Goal: Task Accomplishment & Management: Use online tool/utility

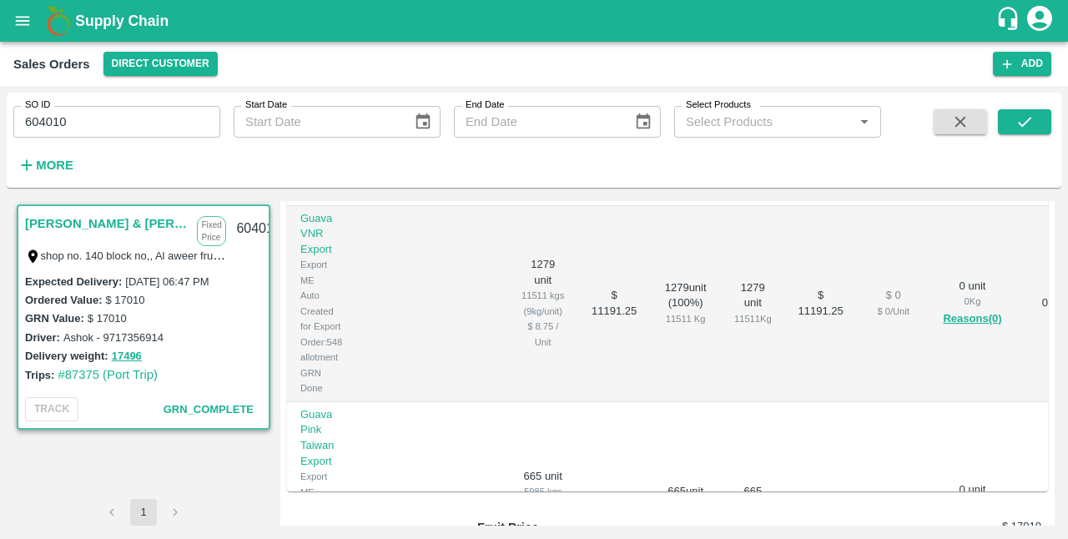
scroll to position [473, 0]
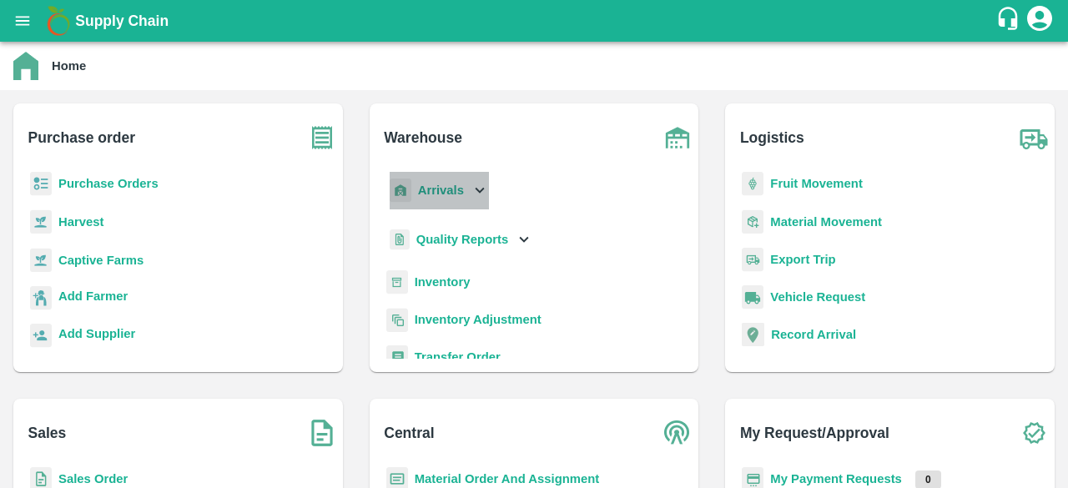
click at [481, 189] on icon at bounding box center [480, 191] width 9 height 6
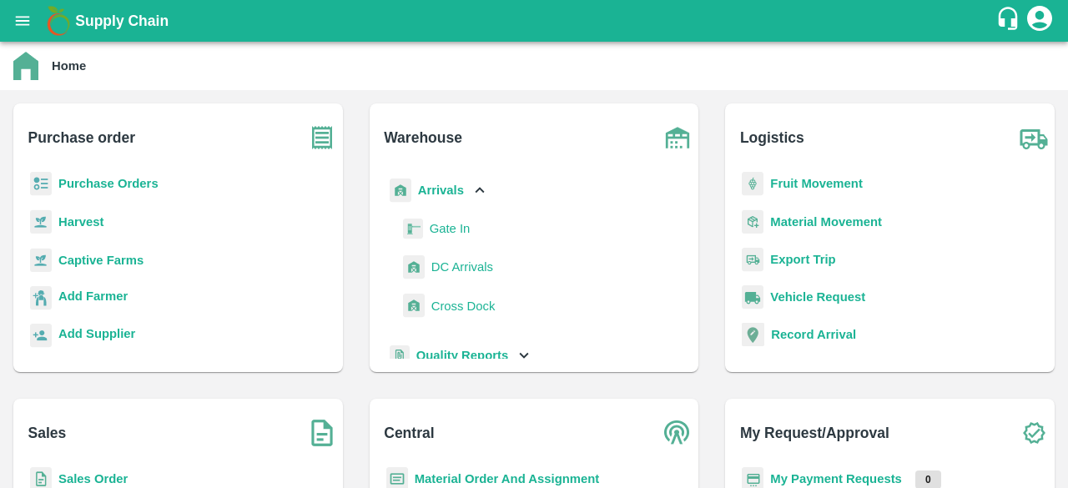
click at [445, 269] on span "DC Arrivals" at bounding box center [462, 267] width 62 height 18
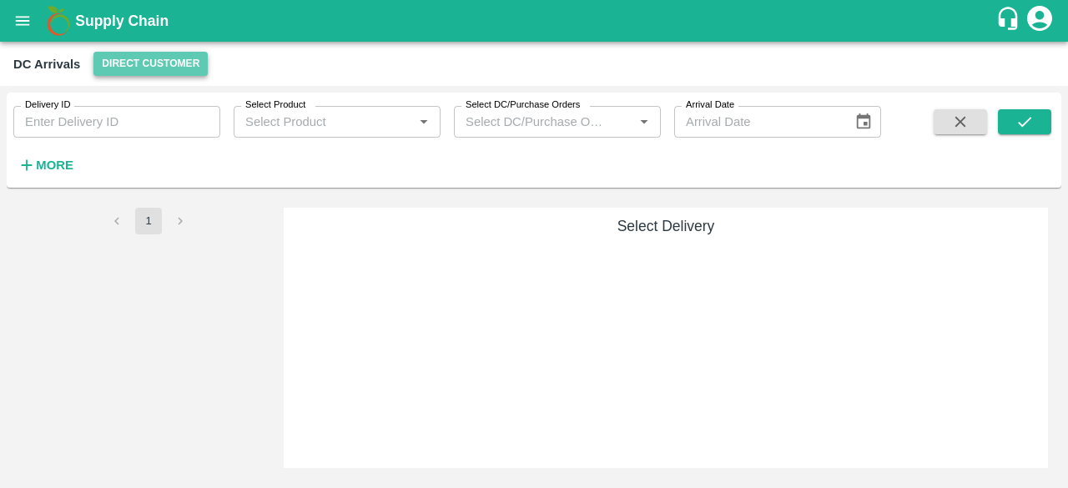
click at [150, 61] on button "Direct Customer" at bounding box center [150, 64] width 114 height 24
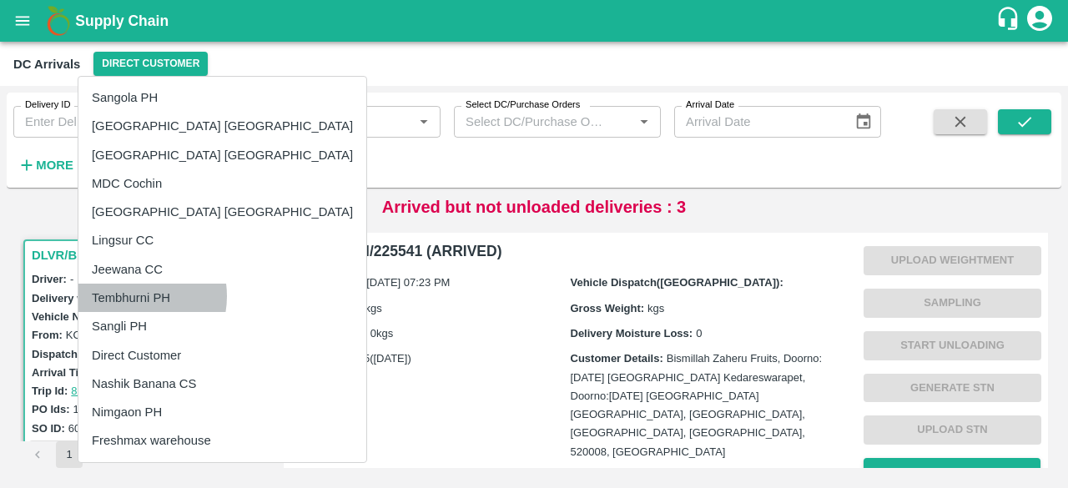
click at [133, 296] on li "Tembhurni PH" at bounding box center [222, 298] width 288 height 28
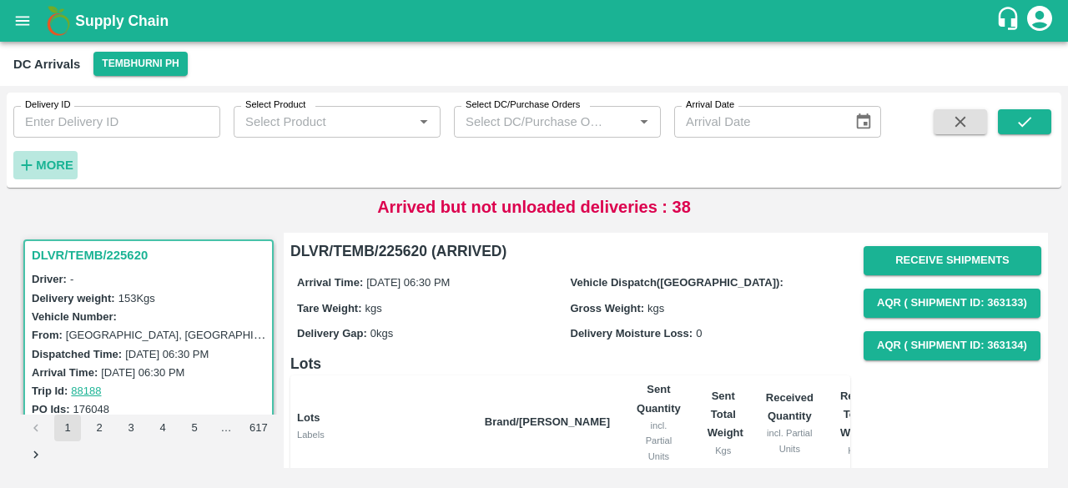
click at [48, 155] on h6 "More" at bounding box center [55, 165] width 38 height 22
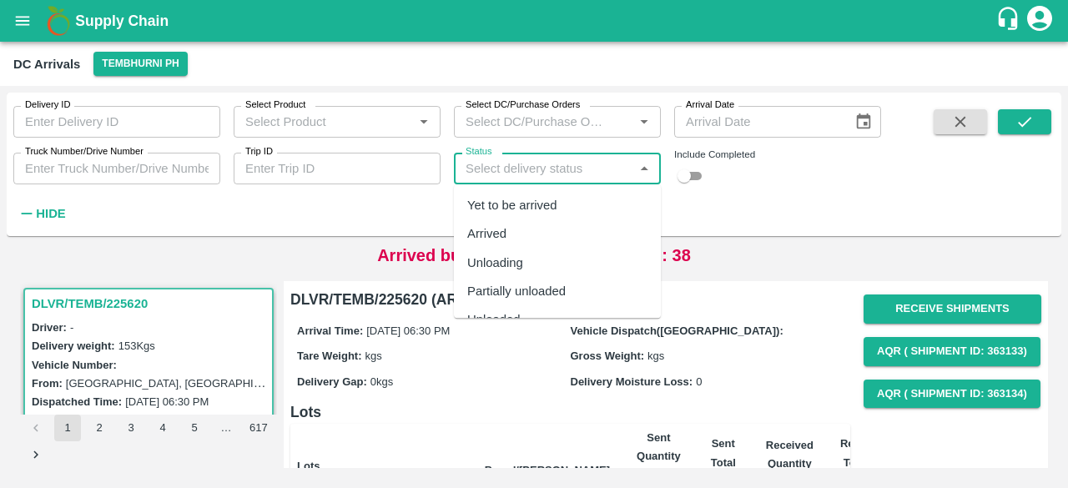
click at [595, 163] on input "Status" at bounding box center [543, 169] width 169 height 22
click at [581, 197] on div "Yet to be arrived" at bounding box center [557, 205] width 207 height 28
type input "Yet to be arrived"
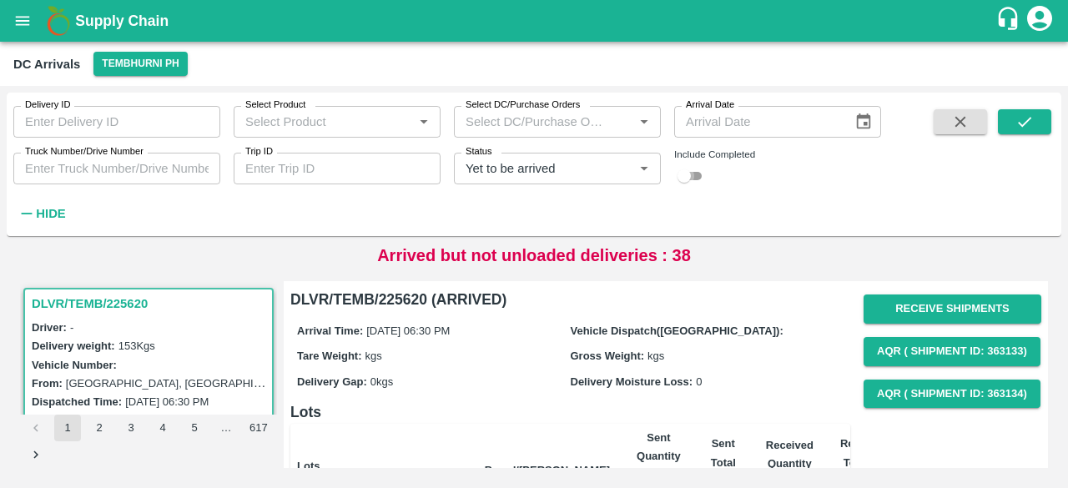
click at [694, 171] on input "checkbox" at bounding box center [684, 176] width 60 height 20
checkbox input "true"
click at [1025, 128] on icon "submit" at bounding box center [1024, 122] width 18 height 18
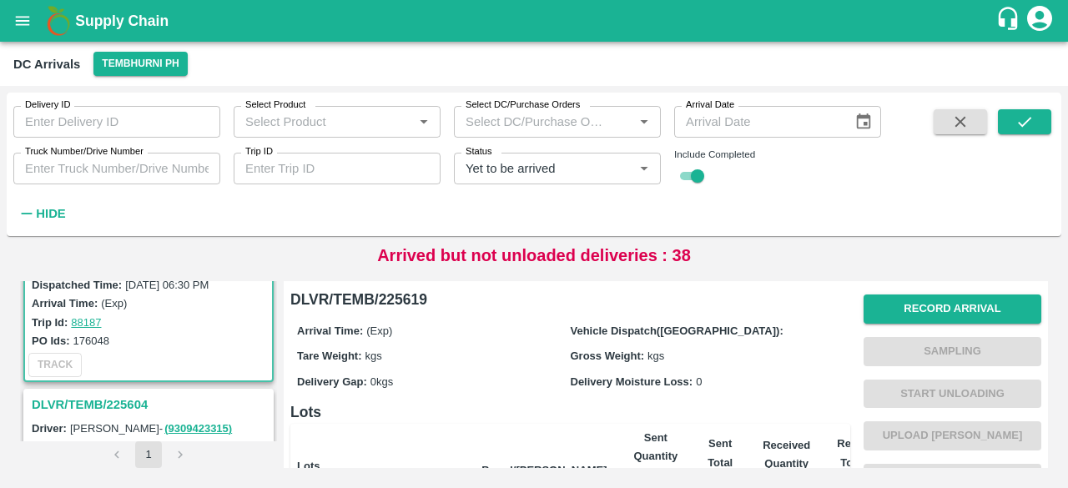
scroll to position [152, 0]
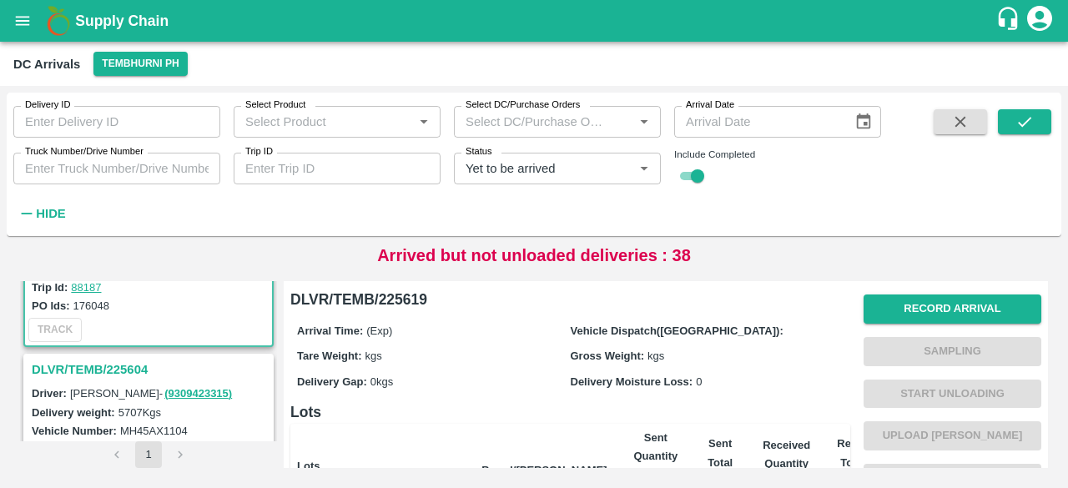
click at [113, 362] on h3 "DLVR/TEMB/225604" at bounding box center [151, 370] width 239 height 22
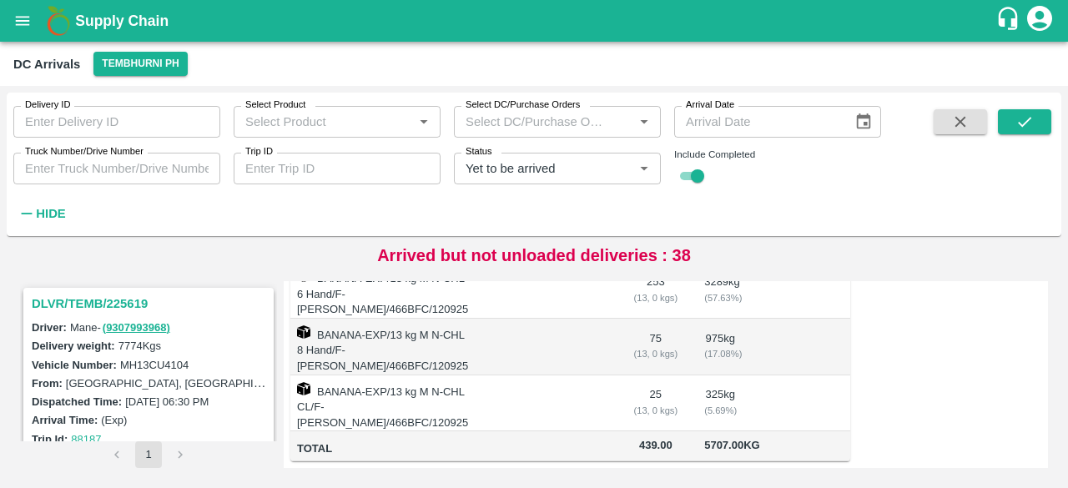
click at [115, 303] on h3 "DLVR/TEMB/225619" at bounding box center [151, 304] width 239 height 22
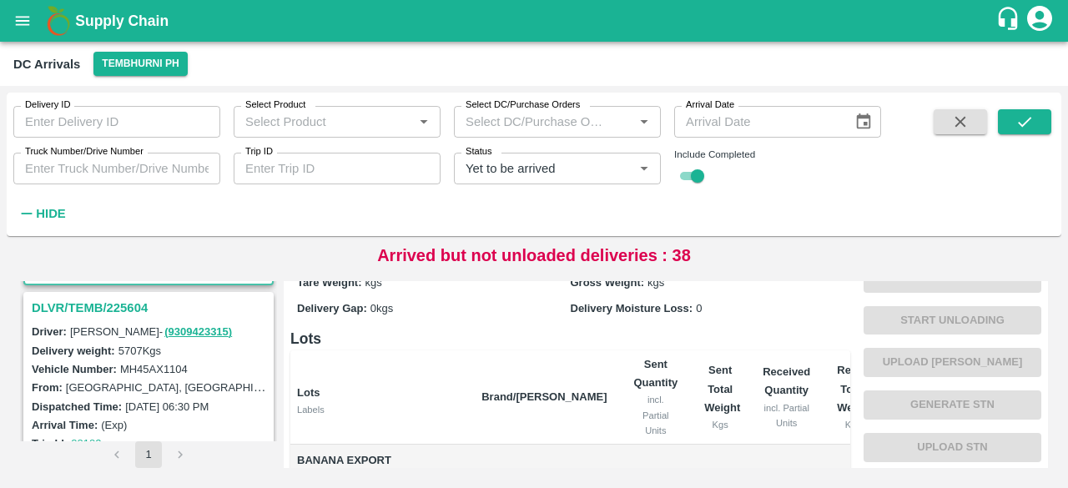
scroll to position [422, 0]
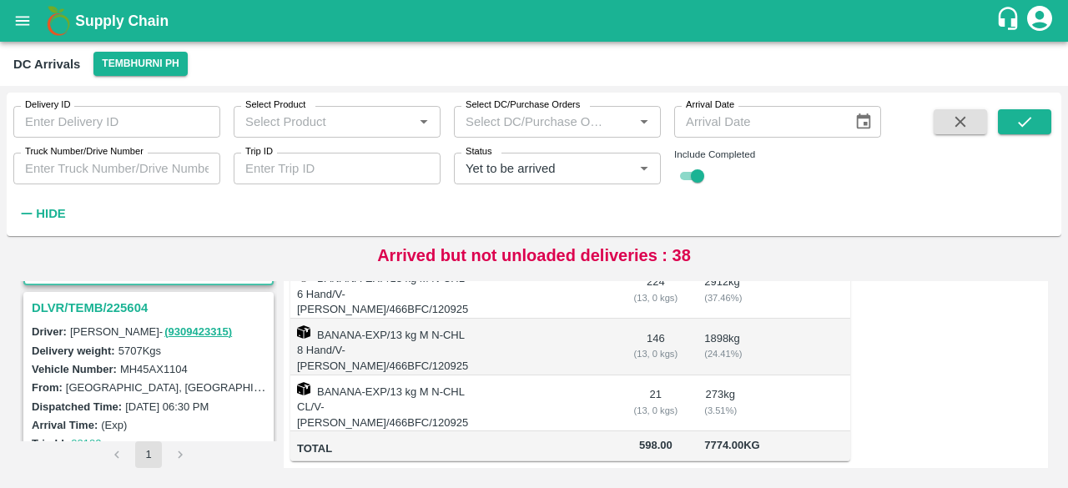
click at [100, 310] on h3 "DLVR/TEMB/225604" at bounding box center [151, 308] width 239 height 22
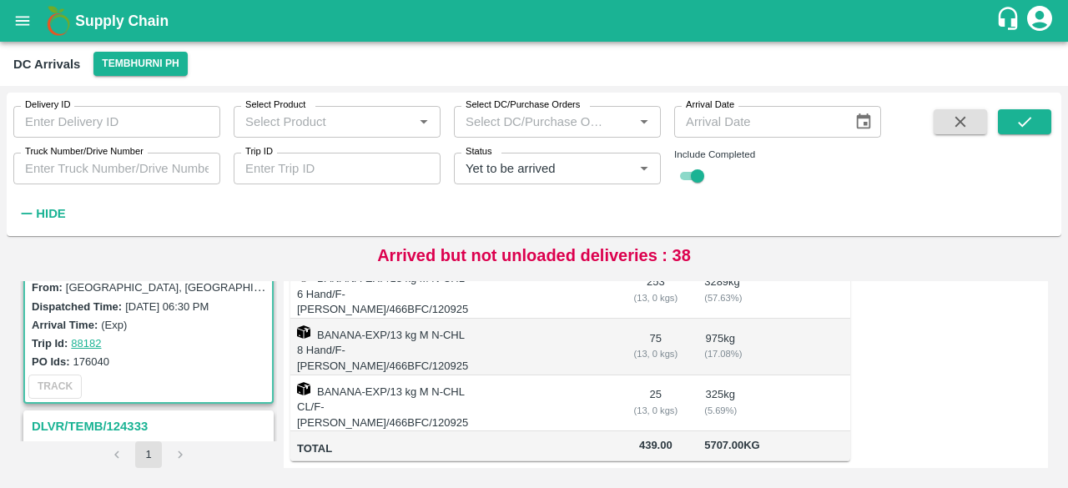
scroll to position [252, 0]
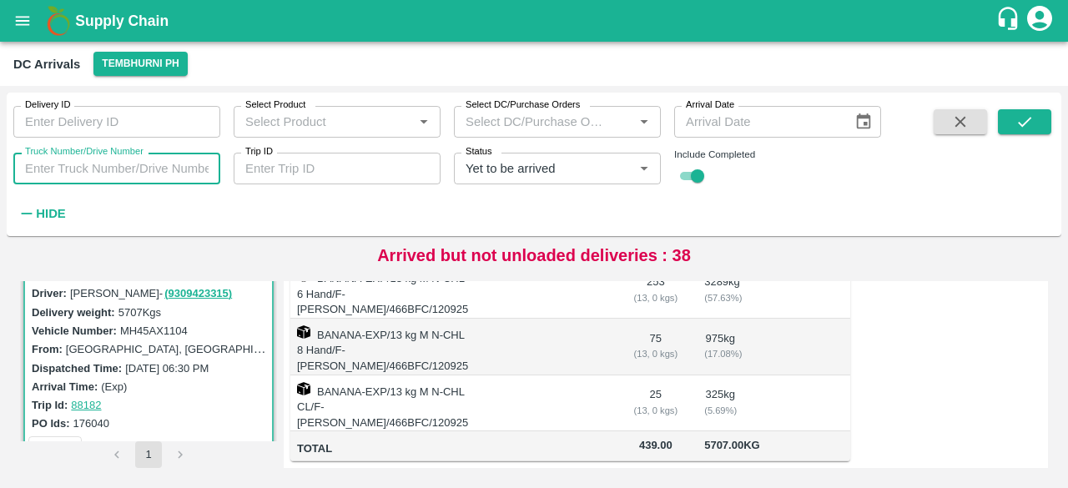
click at [62, 168] on input "Truck Number/Drive Number" at bounding box center [116, 169] width 207 height 32
click at [625, 174] on icon "Clear" at bounding box center [624, 169] width 16 height 16
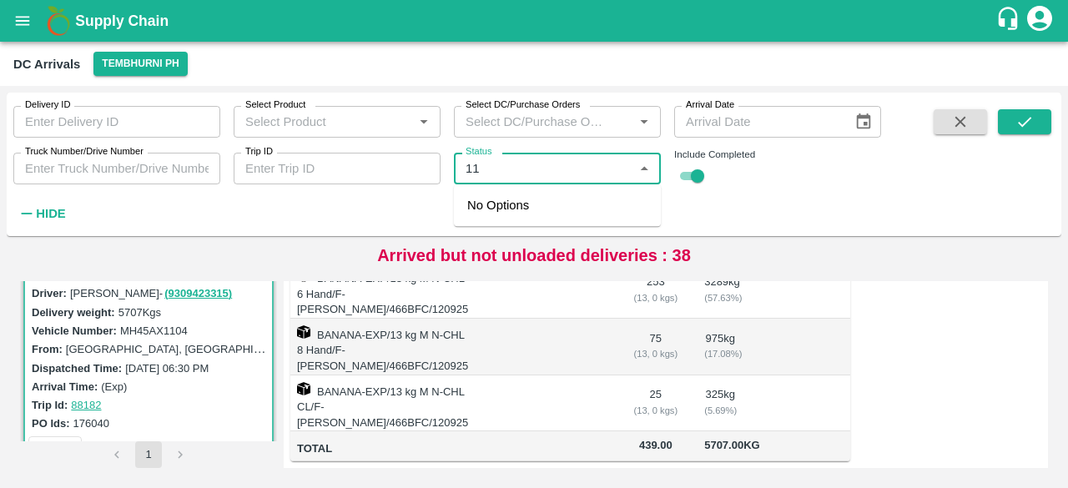
type input "1"
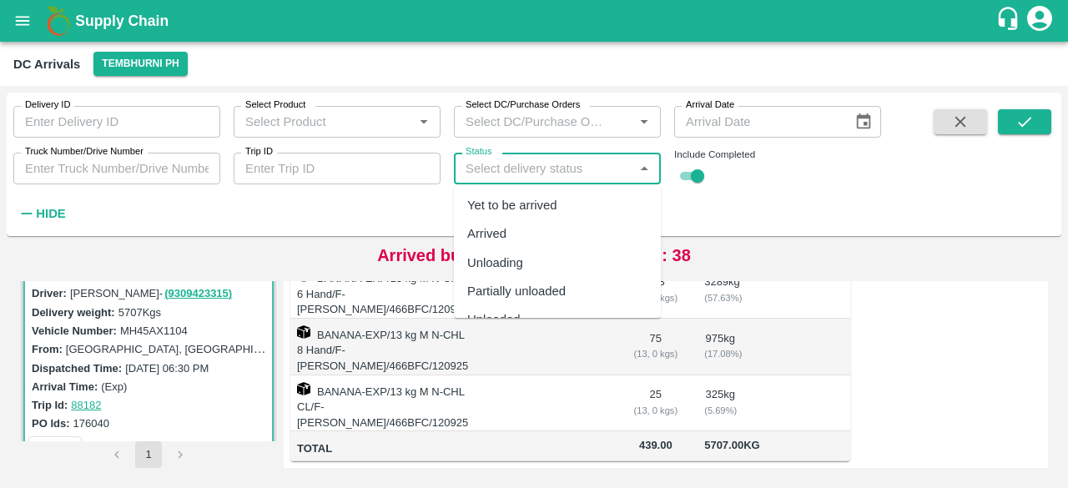
click at [63, 171] on input "Truck Number/Drive Number" at bounding box center [116, 169] width 207 height 32
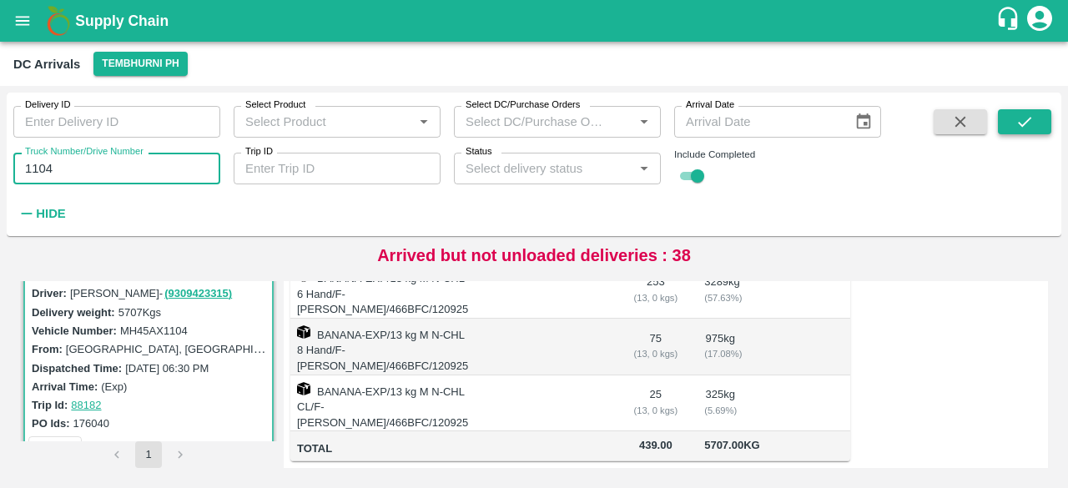
type input "1104"
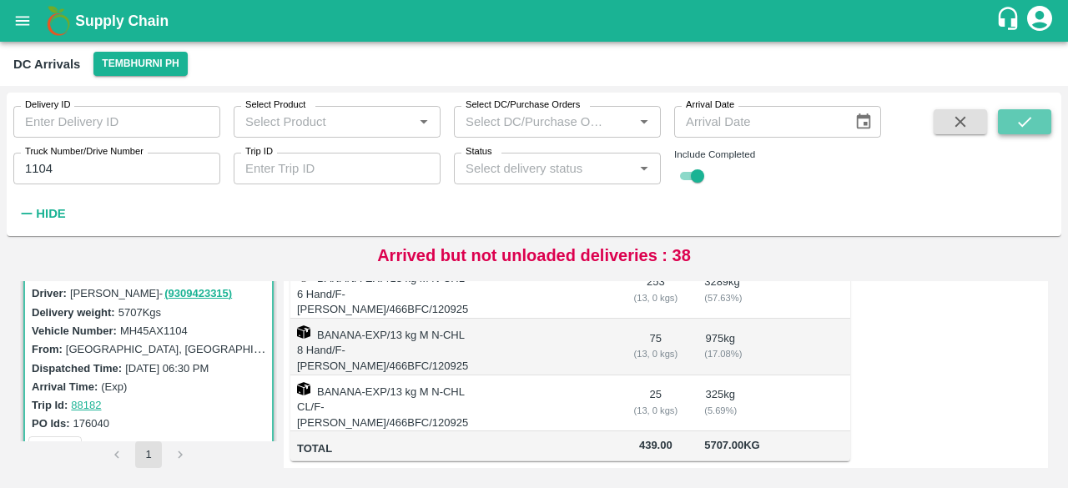
click at [1021, 119] on icon "submit" at bounding box center [1024, 122] width 18 height 18
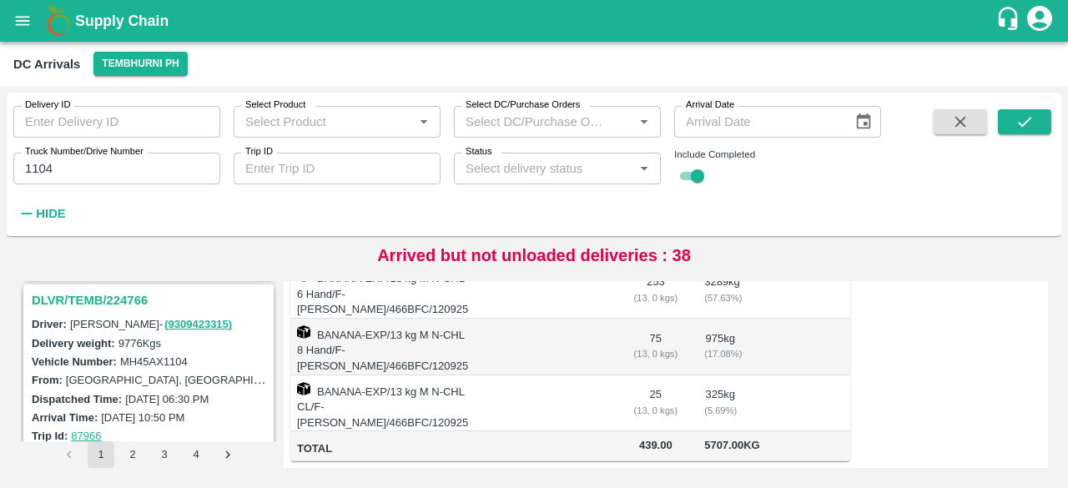
scroll to position [220, 0]
click at [107, 301] on h3 "DLVR/TEMB/224766" at bounding box center [151, 301] width 239 height 22
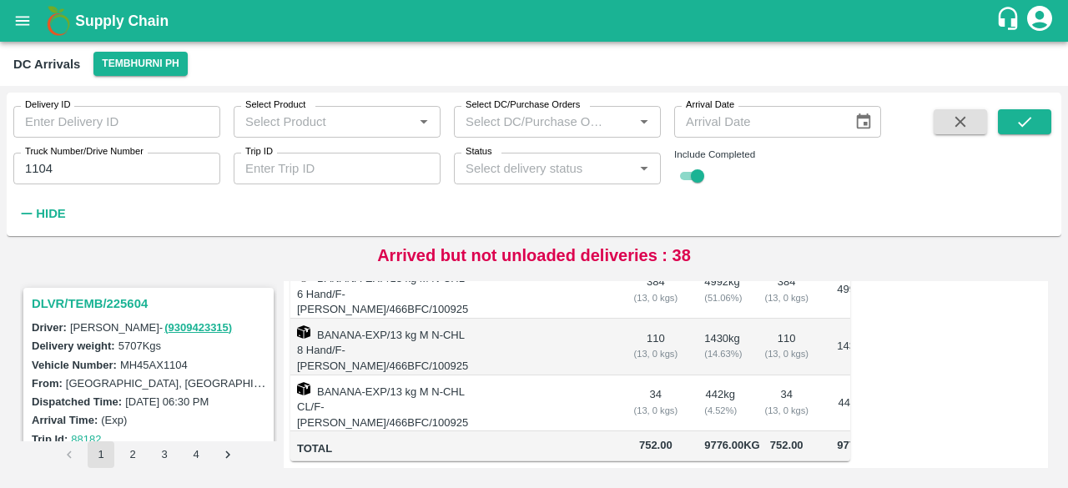
click at [102, 305] on h3 "DLVR/TEMB/225604" at bounding box center [151, 304] width 239 height 22
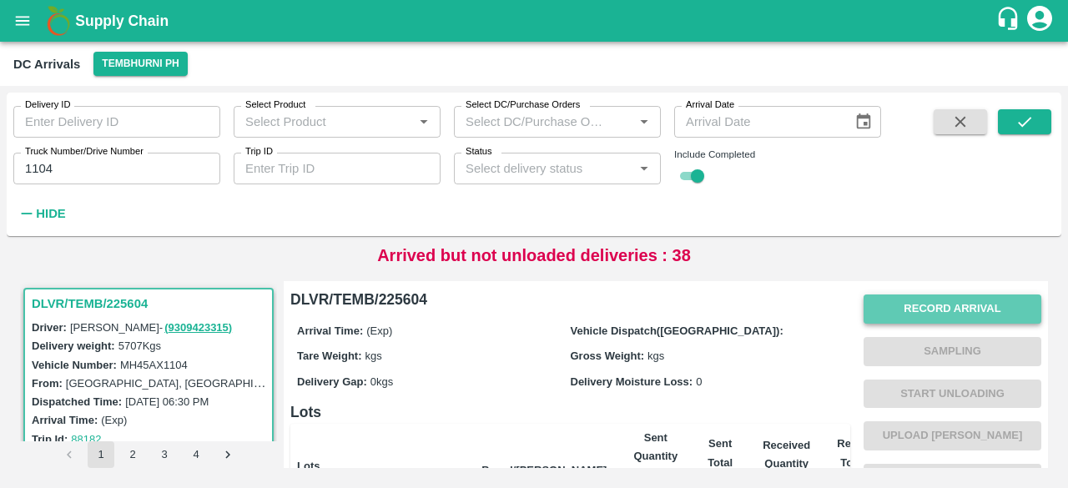
click at [939, 320] on button "Record Arrival" at bounding box center [953, 309] width 178 height 29
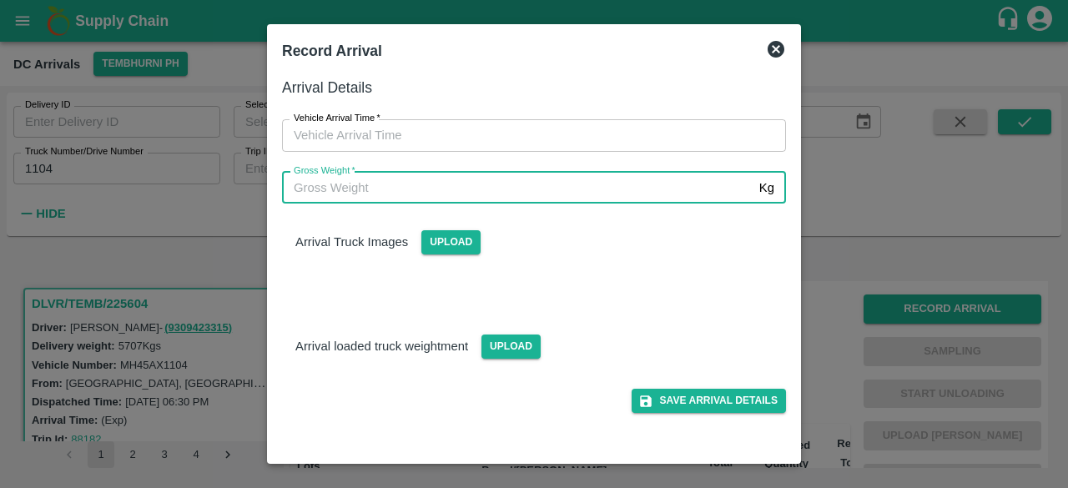
click at [467, 184] on input "Gross Weight   *" at bounding box center [517, 188] width 471 height 32
type input "12170"
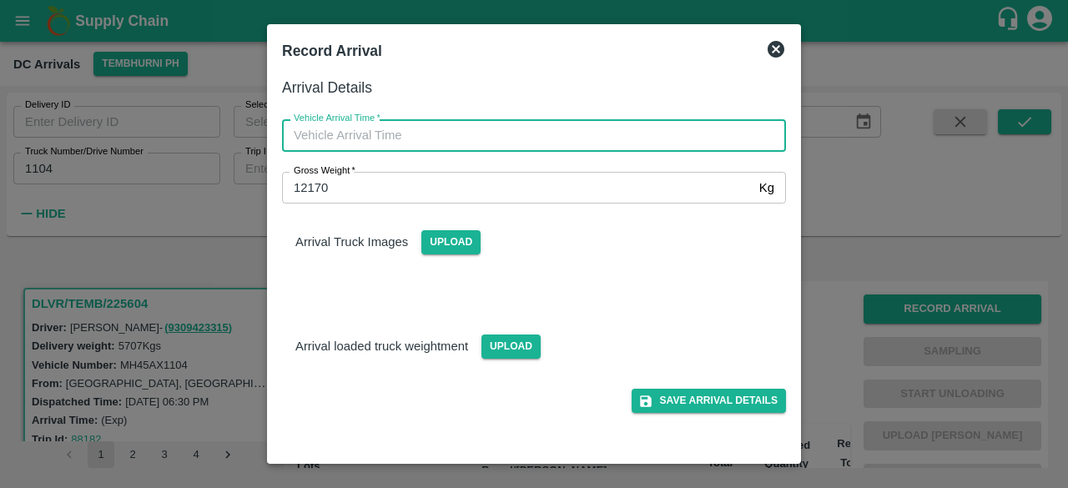
type input "DD/MM/YYYY hh:mm aa"
click at [511, 127] on input "DD/MM/YYYY hh:mm aa" at bounding box center [528, 135] width 492 height 32
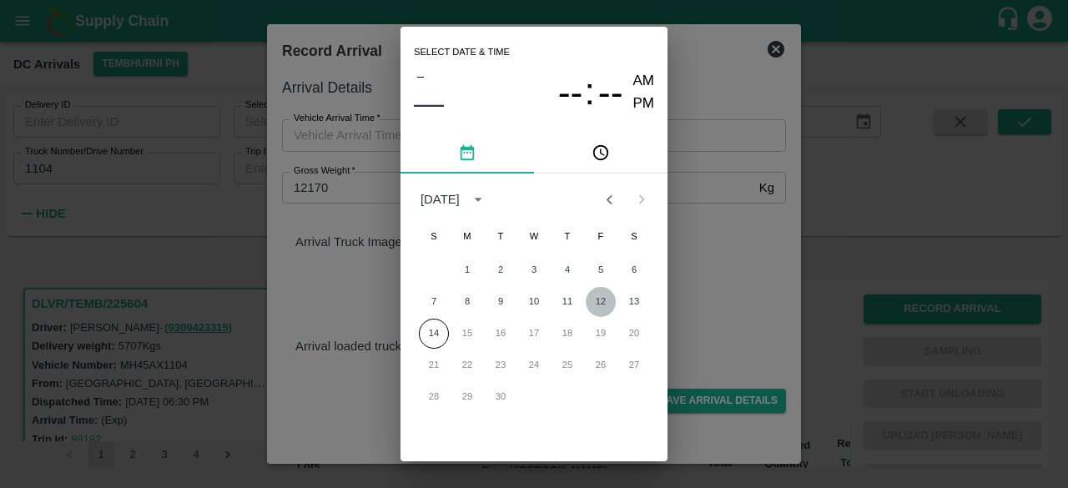
click at [601, 302] on button "12" at bounding box center [601, 302] width 30 height 30
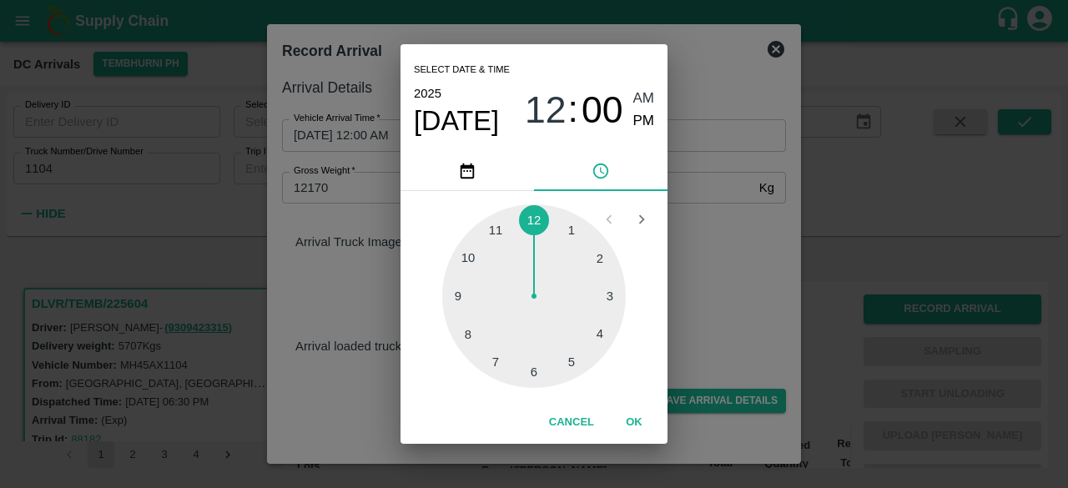
click at [596, 256] on div at bounding box center [534, 296] width 184 height 184
click at [466, 336] on div at bounding box center [534, 296] width 184 height 184
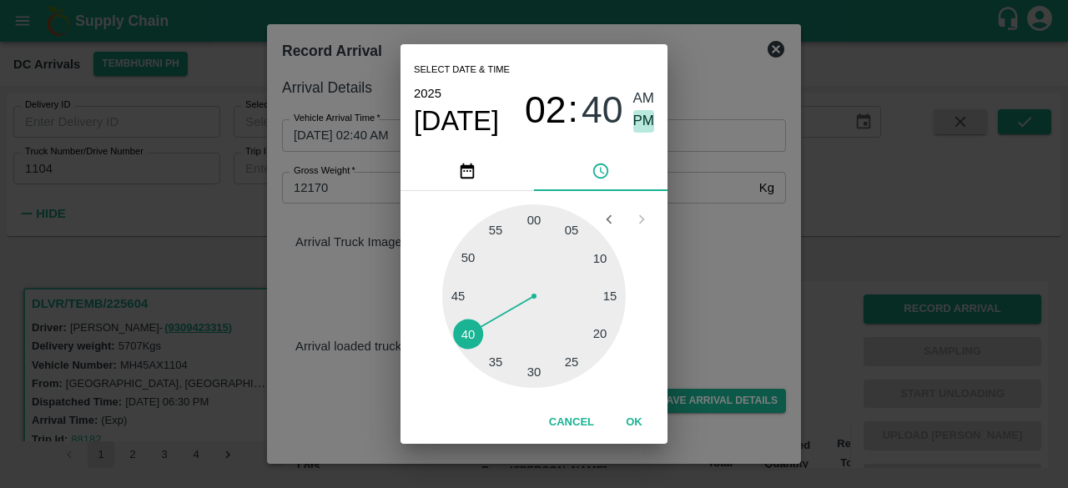
click at [642, 123] on span "PM" at bounding box center [644, 121] width 22 height 23
type input "[DATE] 02:40 PM"
click at [678, 239] on div "Select date & time [DATE] 02 : 40 AM PM 05 10 15 20 25 30 35 40 45 50 55 00 Can…" at bounding box center [534, 244] width 1068 height 488
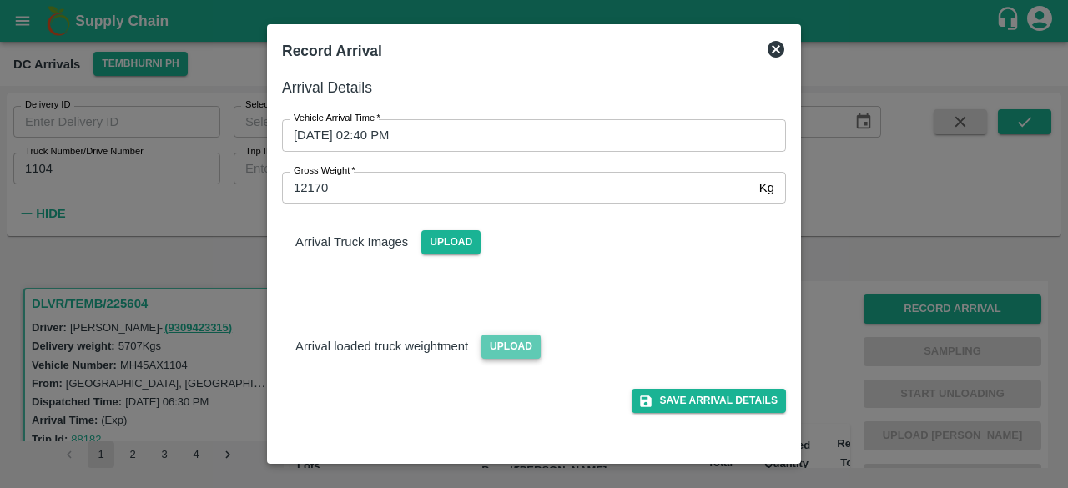
click at [503, 340] on span "Upload" at bounding box center [510, 347] width 59 height 24
click at [0, 0] on input "Upload" at bounding box center [0, 0] width 0 height 0
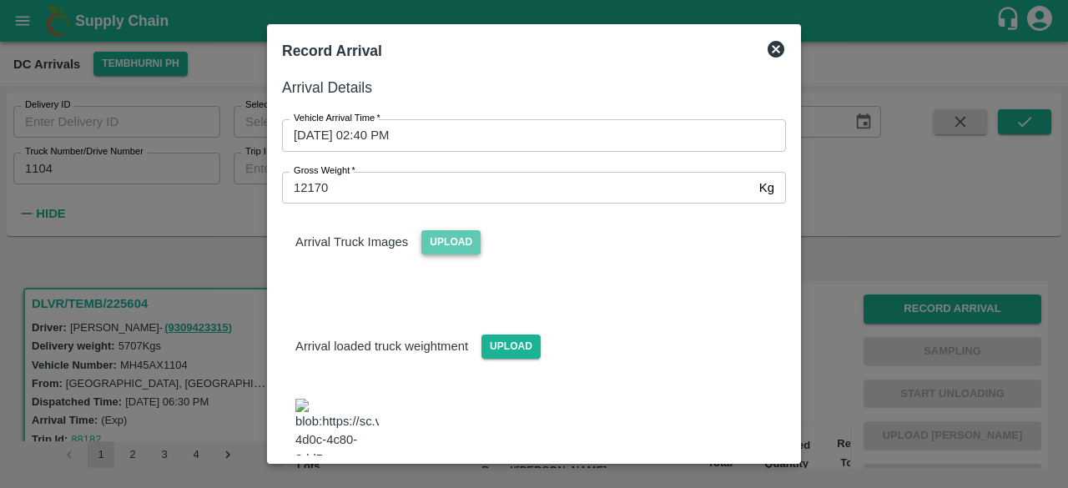
click at [442, 251] on span "Upload" at bounding box center [450, 242] width 59 height 24
click at [0, 0] on input "Upload" at bounding box center [0, 0] width 0 height 0
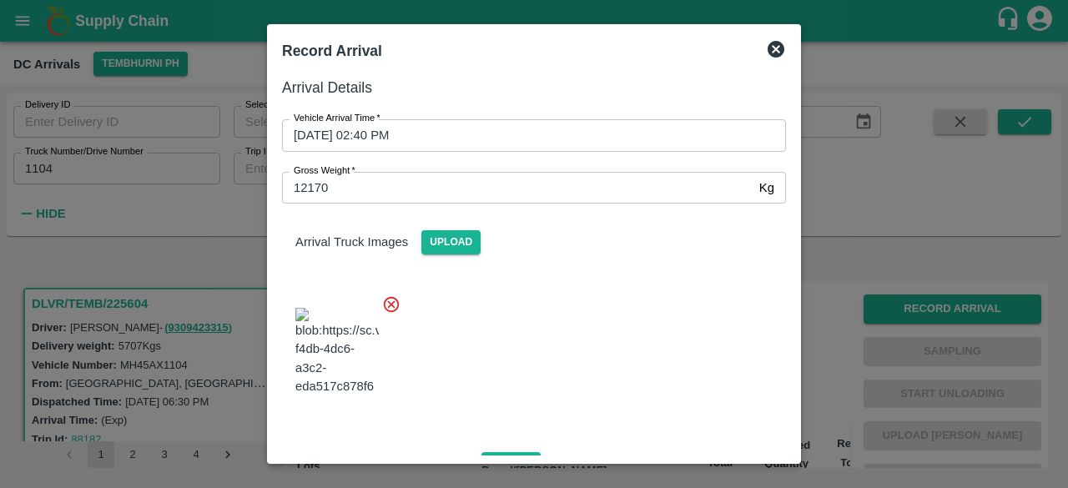
scroll to position [268, 0]
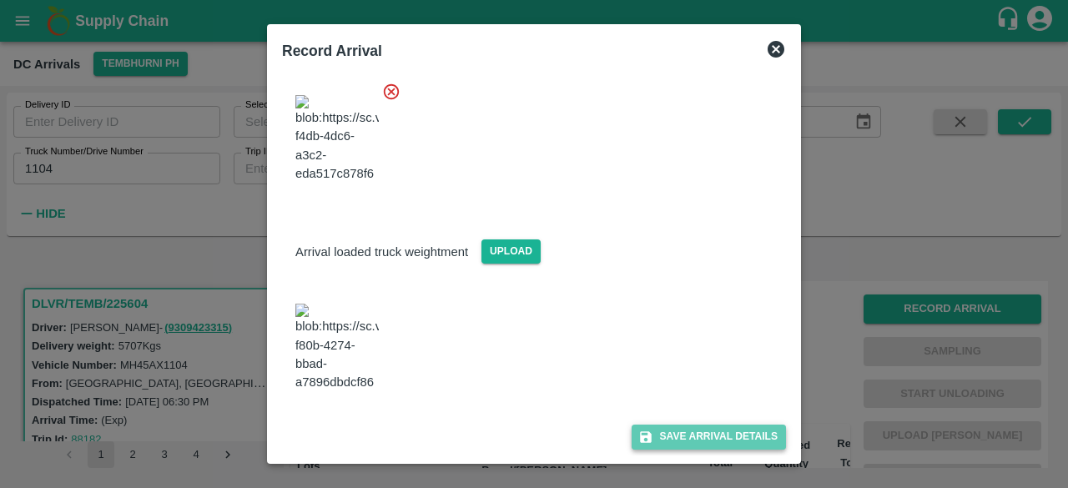
click at [682, 433] on button "Save Arrival Details" at bounding box center [709, 437] width 154 height 24
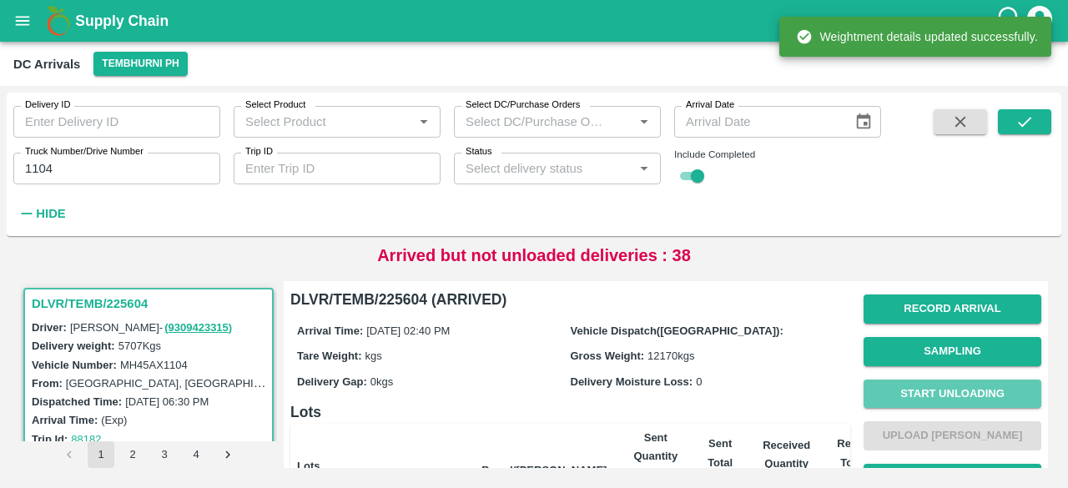
click at [926, 391] on button "Start Unloading" at bounding box center [953, 394] width 178 height 29
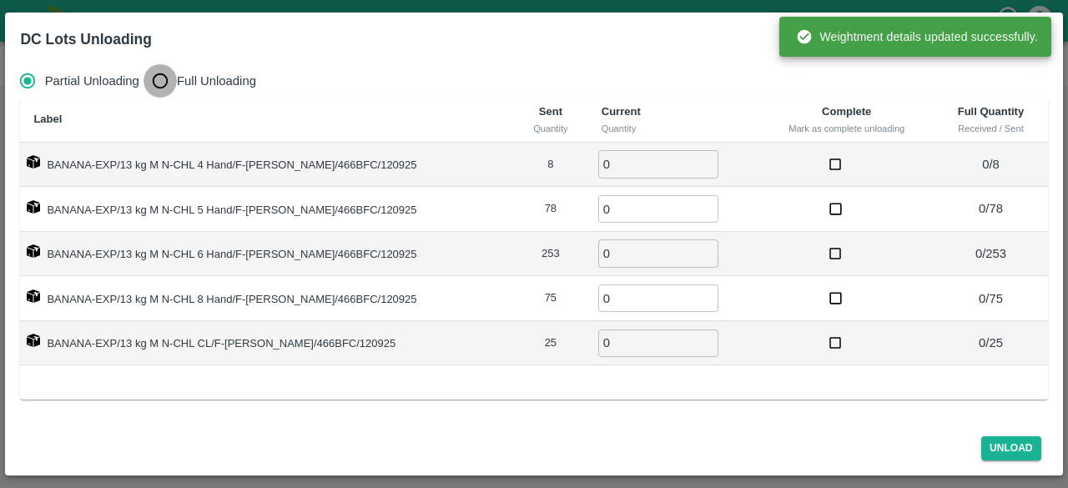
click at [152, 81] on input "Full Unloading" at bounding box center [160, 80] width 33 height 33
radio input "true"
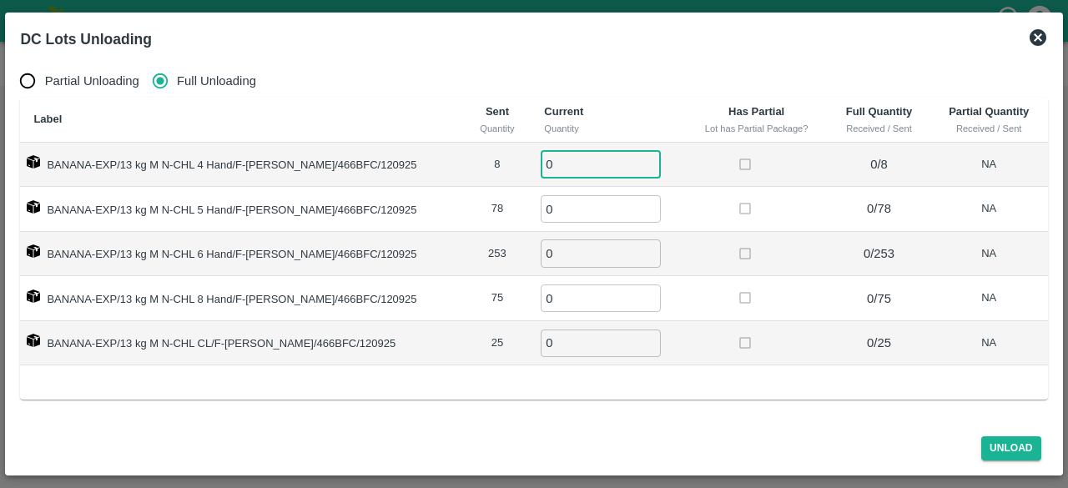
click at [566, 169] on input "0" at bounding box center [601, 164] width 120 height 28
type input "8"
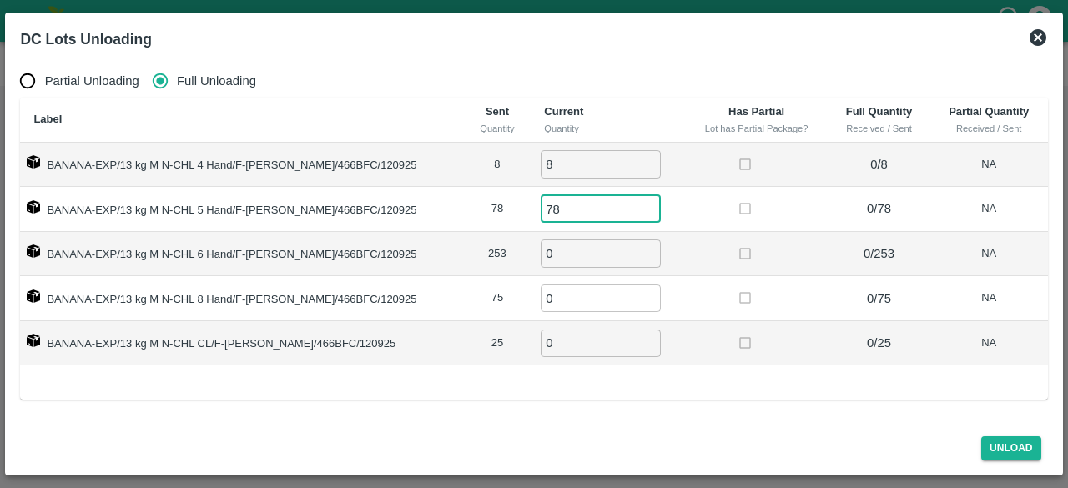
type input "78"
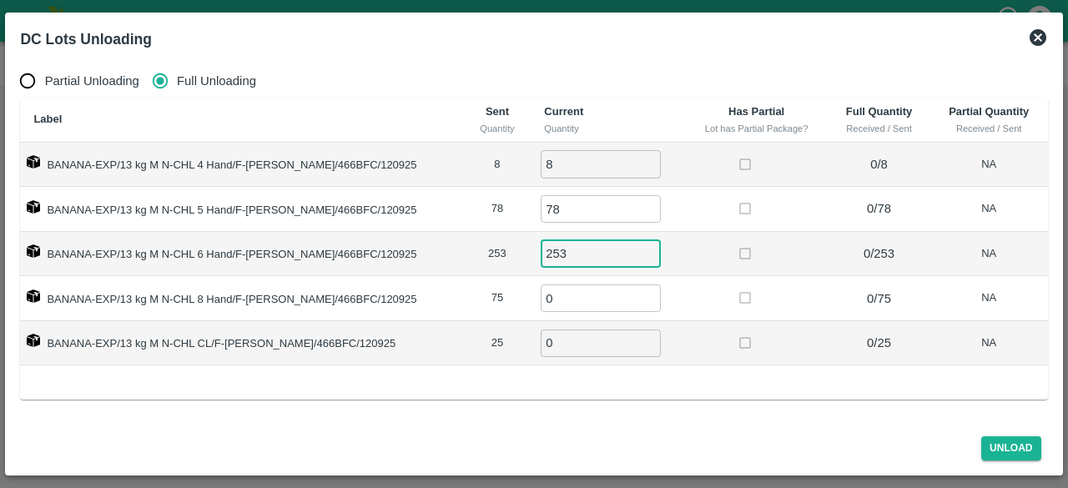
type input "253"
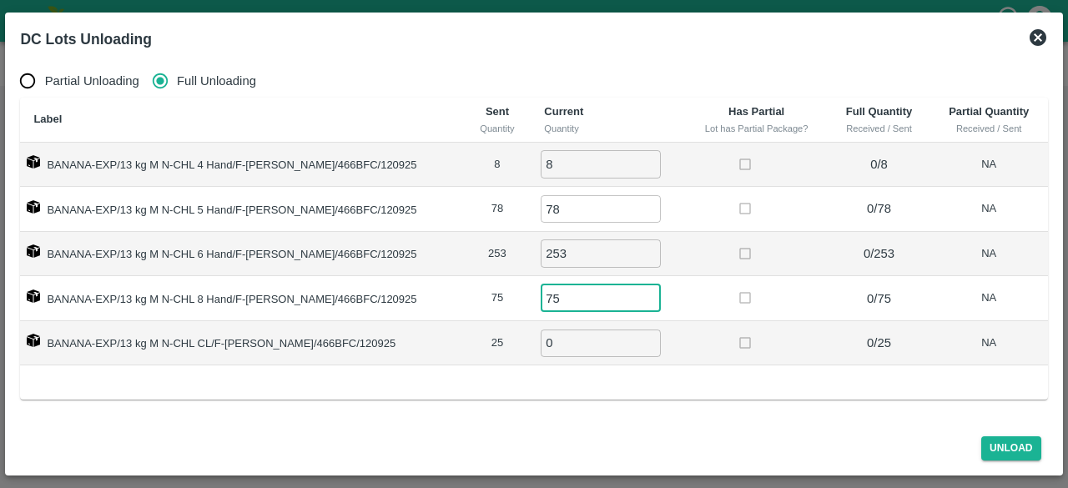
type input "75"
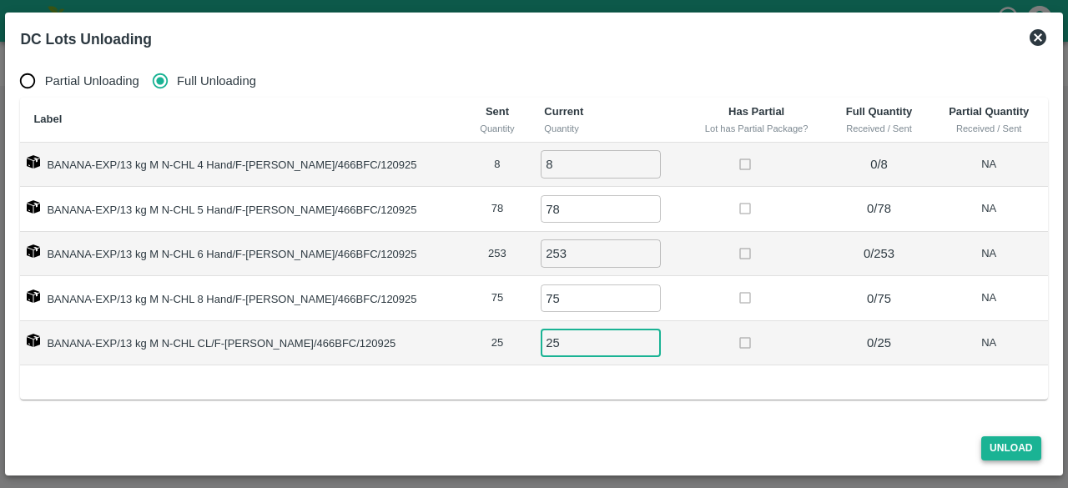
type input "25"
click at [1003, 451] on button "Unload" at bounding box center [1011, 448] width 60 height 24
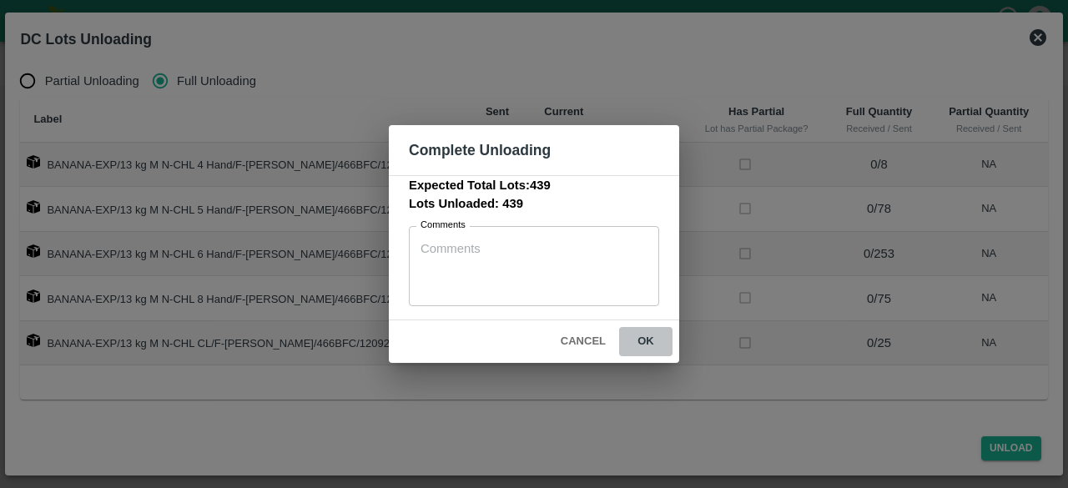
click at [643, 348] on button "ok" at bounding box center [645, 341] width 53 height 29
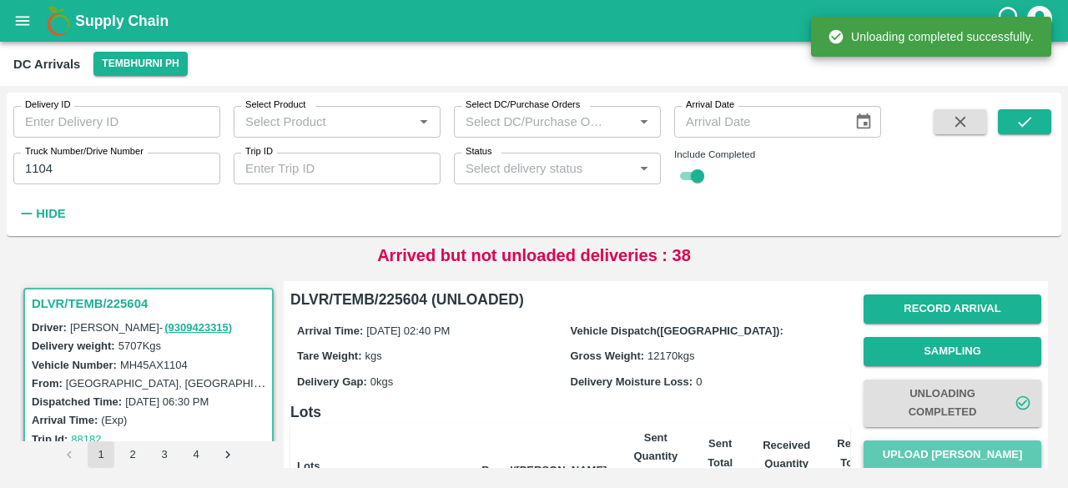
click at [957, 447] on button "Upload [PERSON_NAME]" at bounding box center [953, 455] width 178 height 29
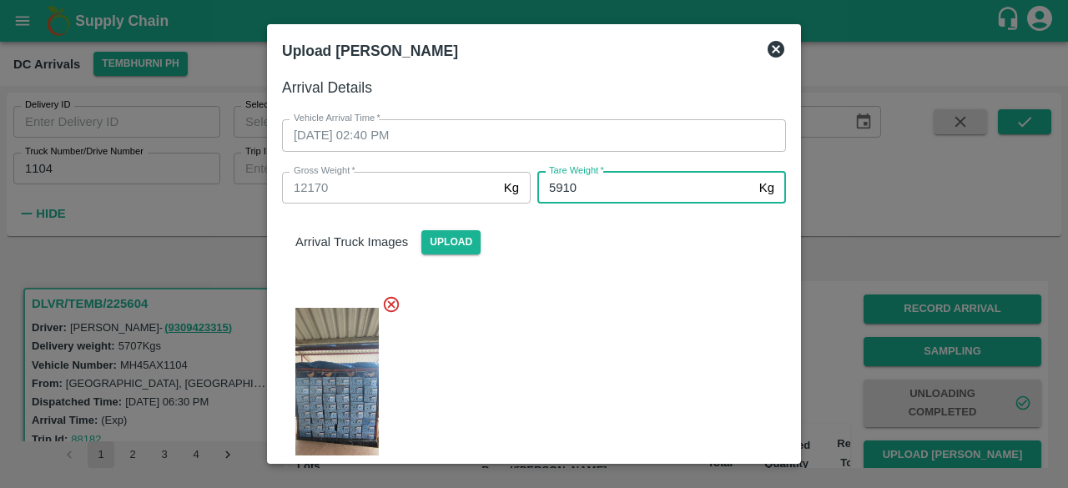
type input "5910"
click at [682, 373] on div at bounding box center [527, 395] width 517 height 229
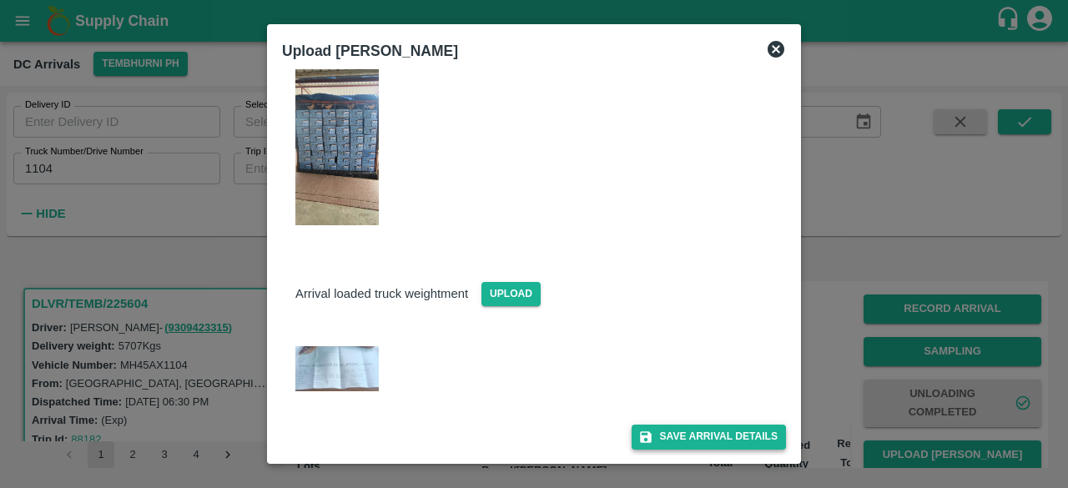
click at [700, 441] on button "Save Arrival Details" at bounding box center [709, 437] width 154 height 24
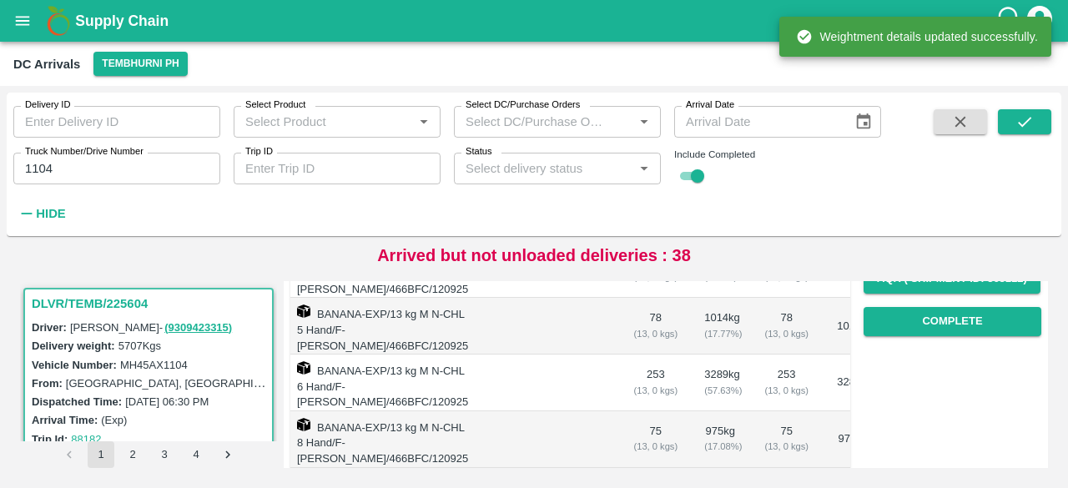
scroll to position [314, 0]
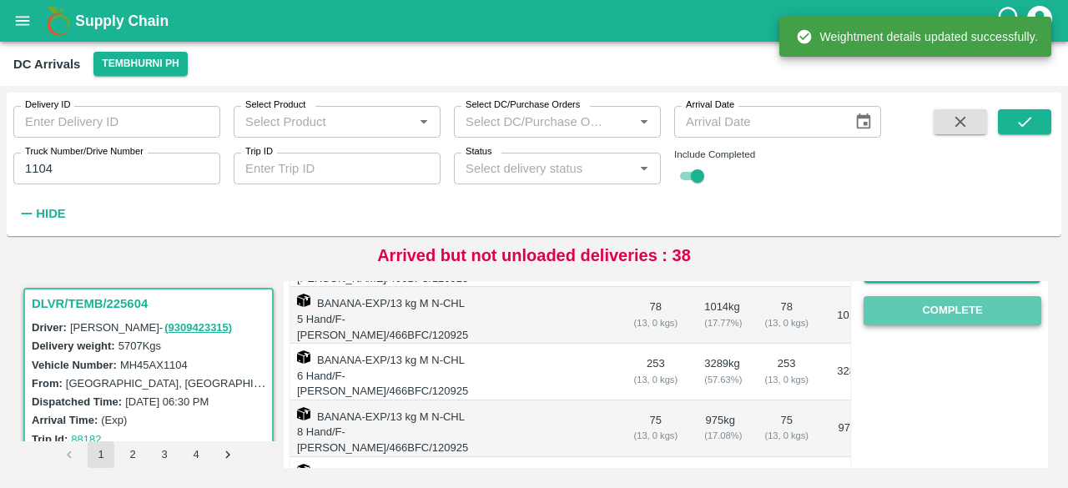
click at [939, 308] on button "Complete" at bounding box center [953, 310] width 178 height 29
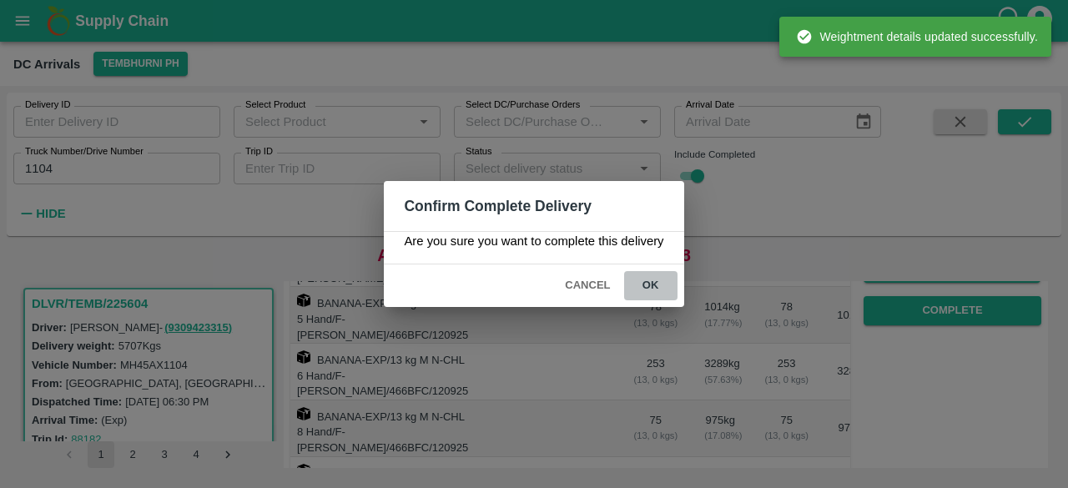
click at [649, 281] on button "ok" at bounding box center [650, 285] width 53 height 29
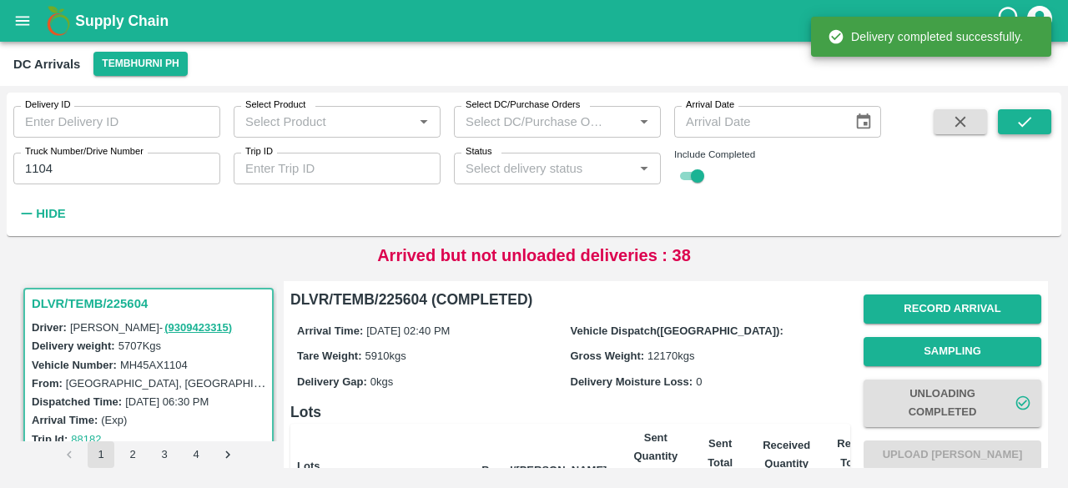
click at [1022, 118] on icon "submit" at bounding box center [1024, 122] width 18 height 18
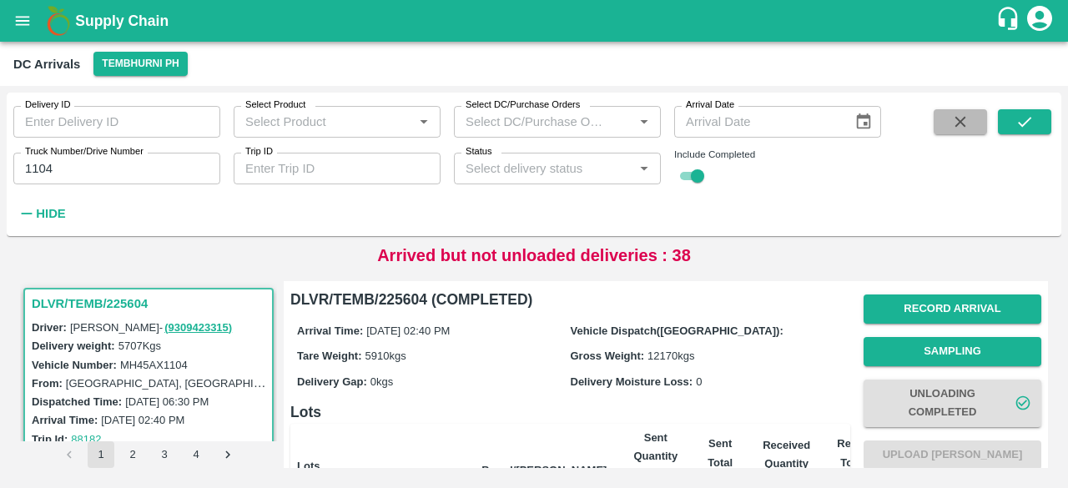
click at [967, 118] on icon "button" at bounding box center [960, 122] width 18 height 18
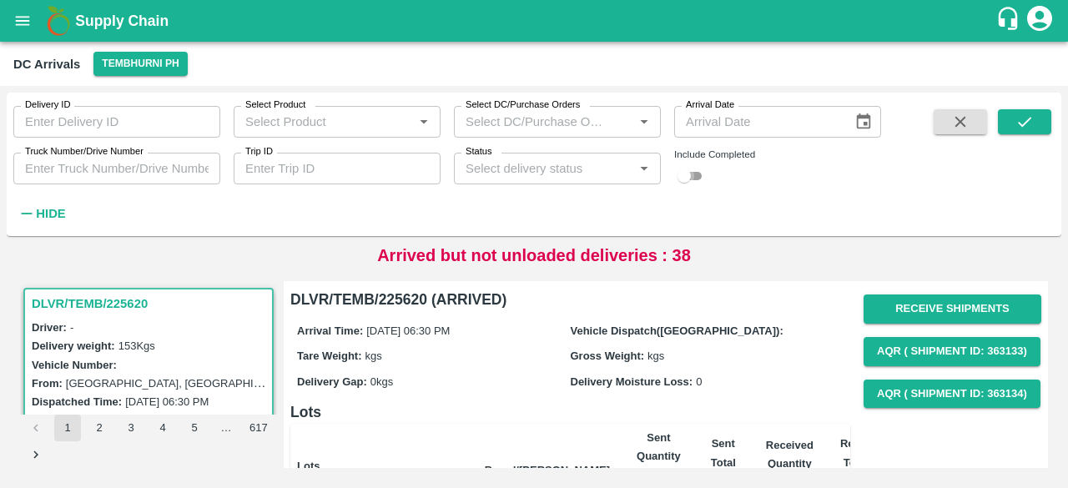
click at [687, 175] on input "checkbox" at bounding box center [684, 176] width 60 height 20
checkbox input "true"
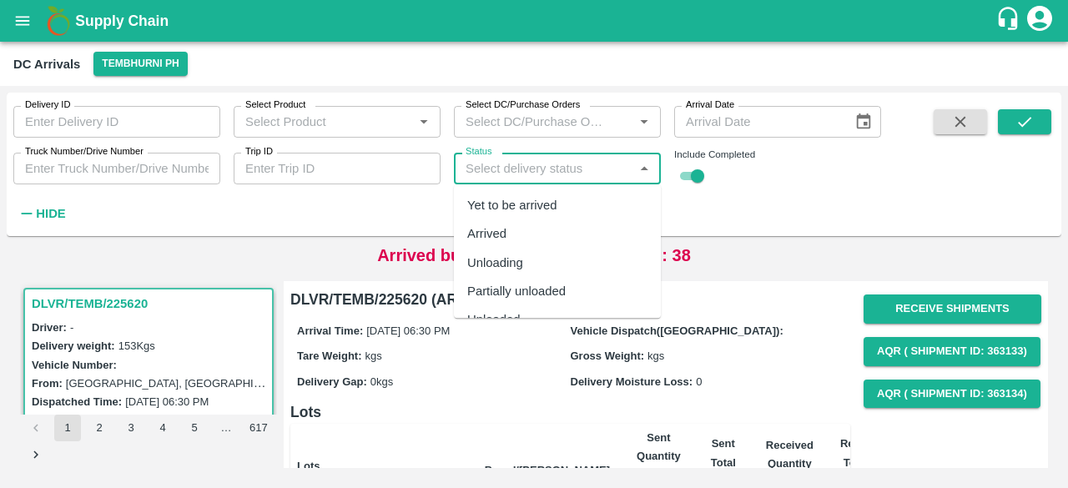
click at [560, 160] on input "Status" at bounding box center [543, 169] width 169 height 22
click at [546, 196] on div "Yet to be arrived" at bounding box center [512, 205] width 90 height 18
type input "Yet to be arrived"
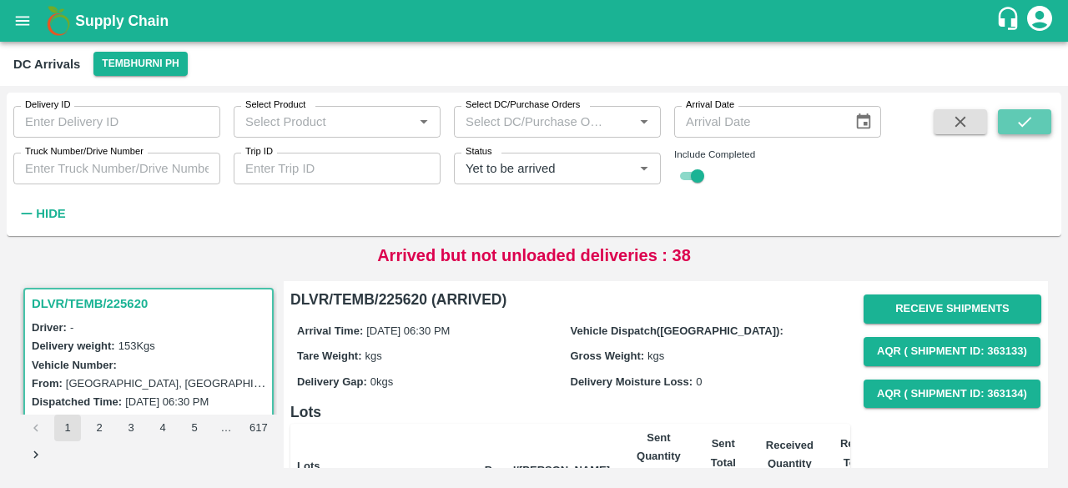
click at [1033, 133] on button "submit" at bounding box center [1024, 121] width 53 height 25
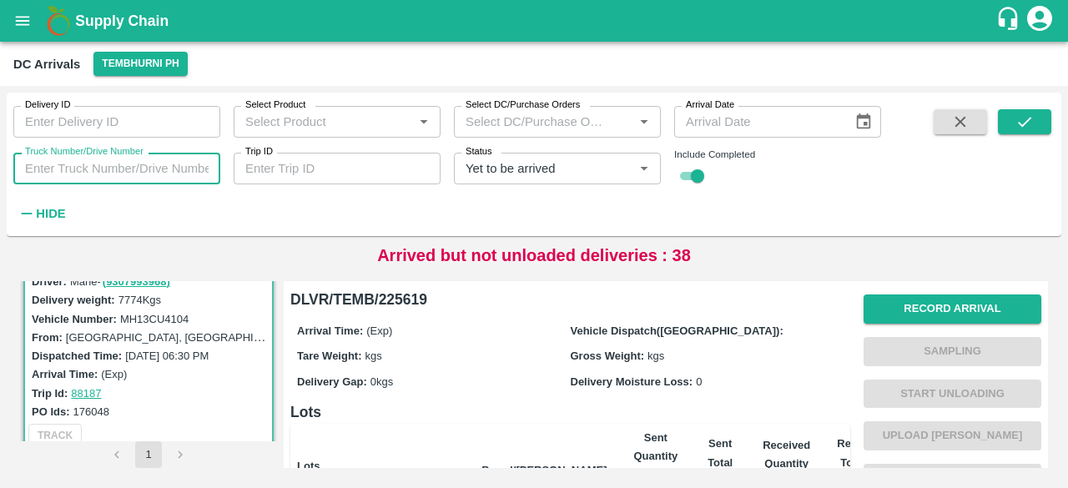
click at [92, 176] on input "Truck Number/Drive Number" at bounding box center [116, 169] width 207 height 32
click at [622, 168] on icon "Clear" at bounding box center [623, 168] width 9 height 9
click at [139, 164] on input "Truck Number/Drive Number" at bounding box center [116, 169] width 207 height 32
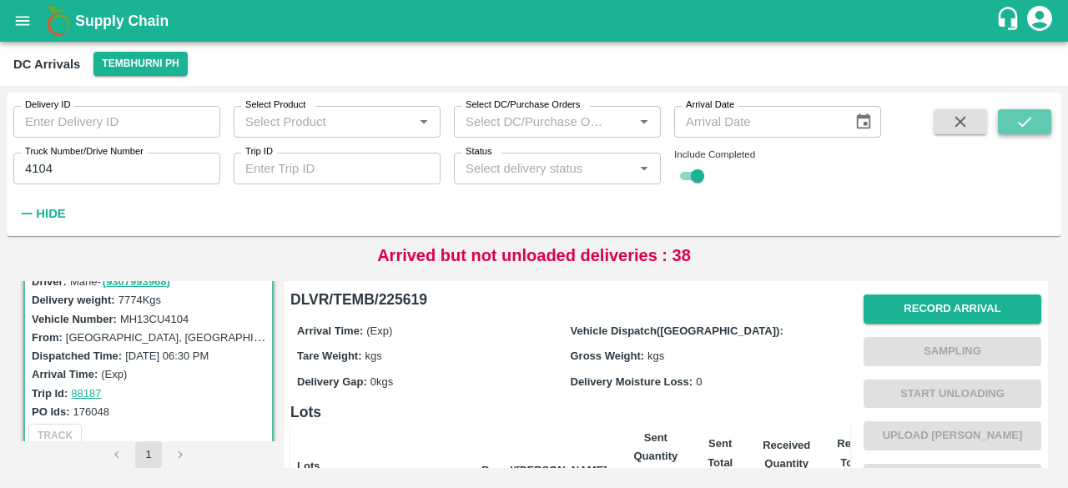
click at [1021, 129] on icon "submit" at bounding box center [1024, 122] width 18 height 18
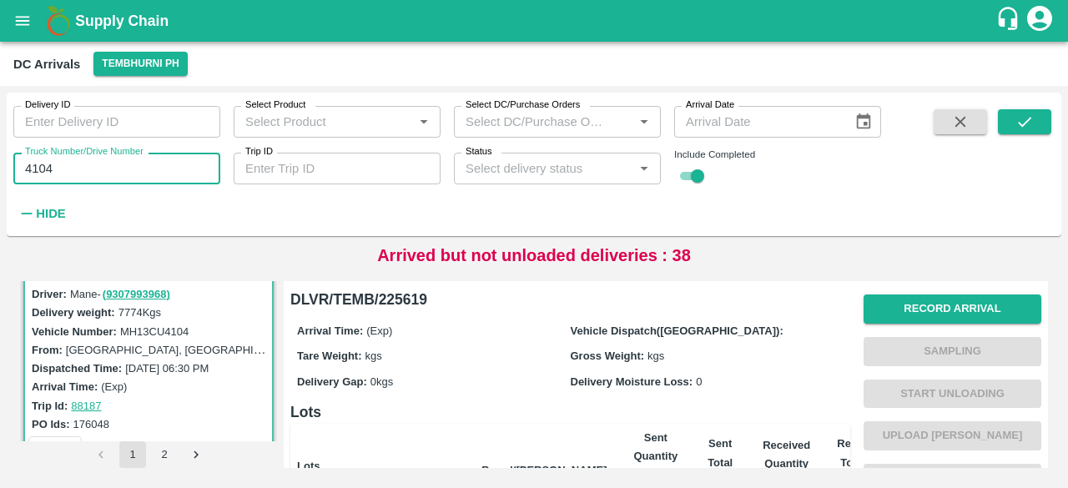
click at [28, 173] on input "4104" at bounding box center [116, 169] width 207 height 32
type input "4104"
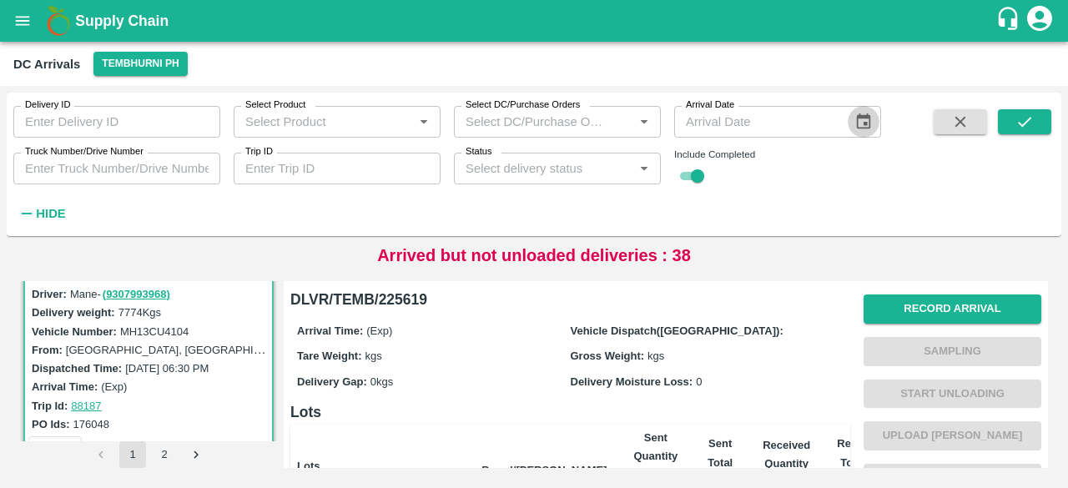
click at [868, 124] on icon "Choose date" at bounding box center [863, 122] width 18 height 18
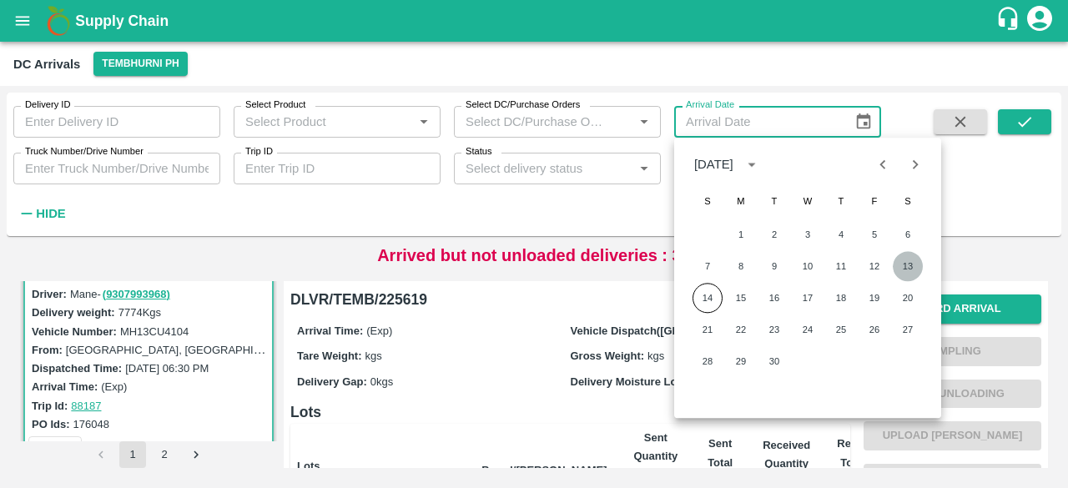
click at [905, 269] on button "13" at bounding box center [908, 266] width 30 height 30
type input "[DATE]"
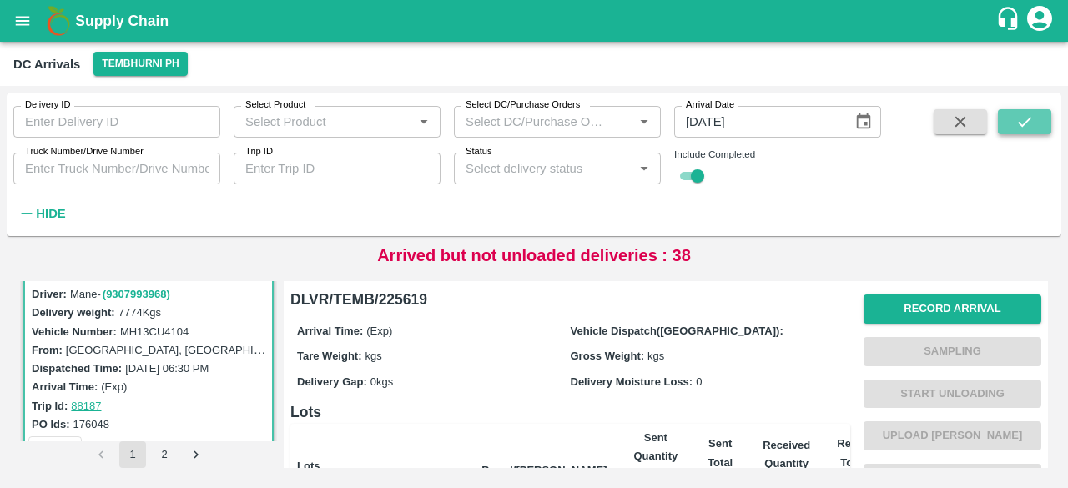
click at [1018, 122] on icon "submit" at bounding box center [1024, 122] width 18 height 18
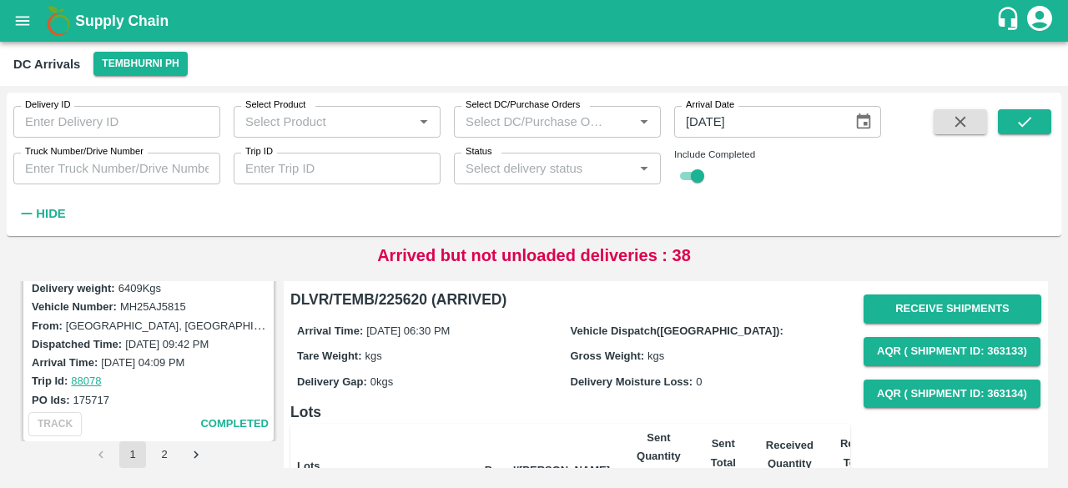
scroll to position [3419, 0]
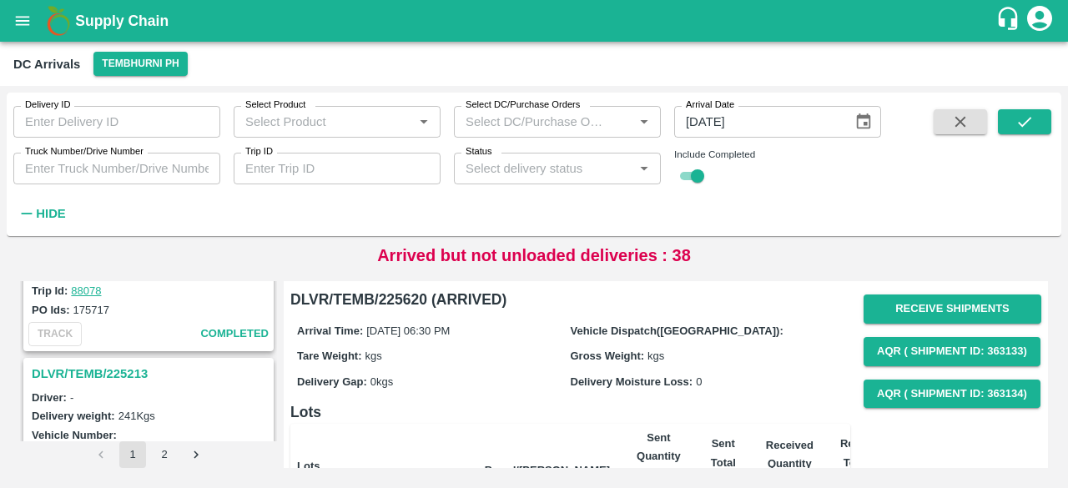
click at [156, 459] on div "DLVR/TEMB/225620 Driver: - Delivery weight: 153 Kgs Vehicle Number: From: [GEOG…" at bounding box center [533, 375] width 1041 height 200
click at [165, 451] on button "2" at bounding box center [164, 454] width 27 height 27
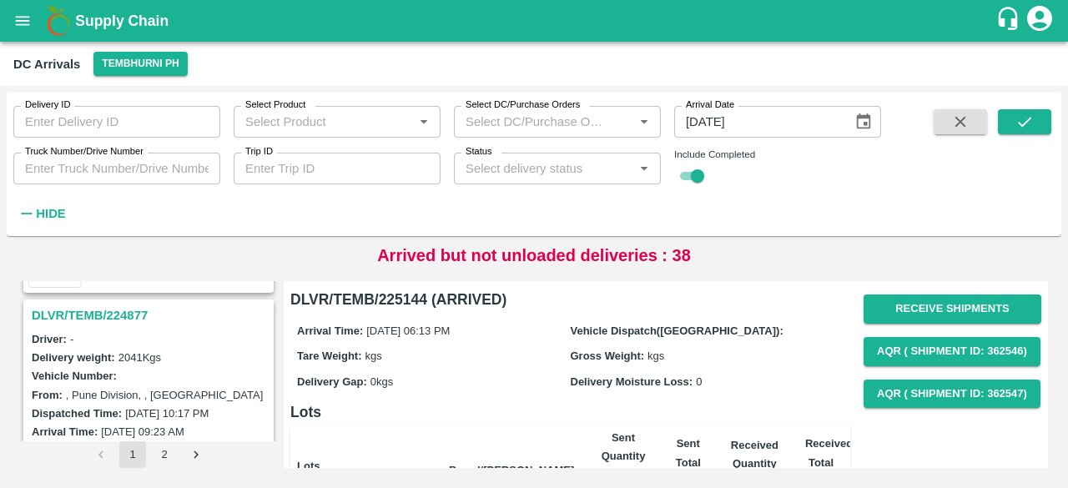
scroll to position [5003, 0]
click at [105, 306] on h3 "DLVR/TEMB/224877" at bounding box center [151, 317] width 239 height 22
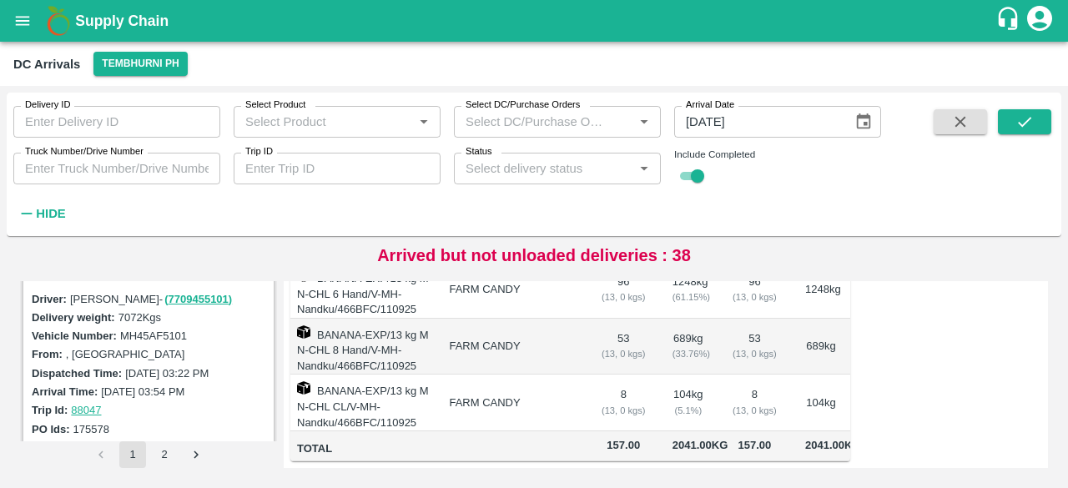
scroll to position [2617, 0]
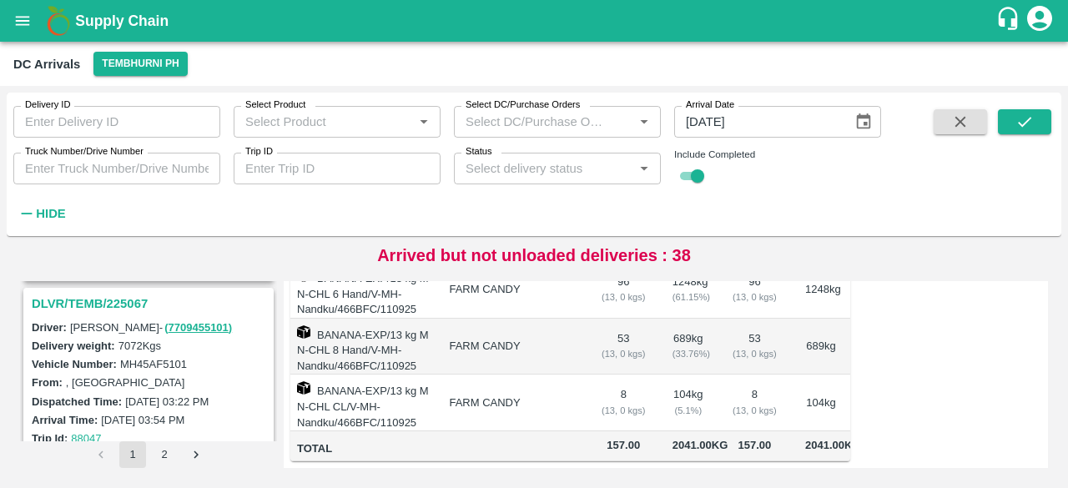
click at [128, 300] on h3 "DLVR/TEMB/225067" at bounding box center [151, 304] width 239 height 22
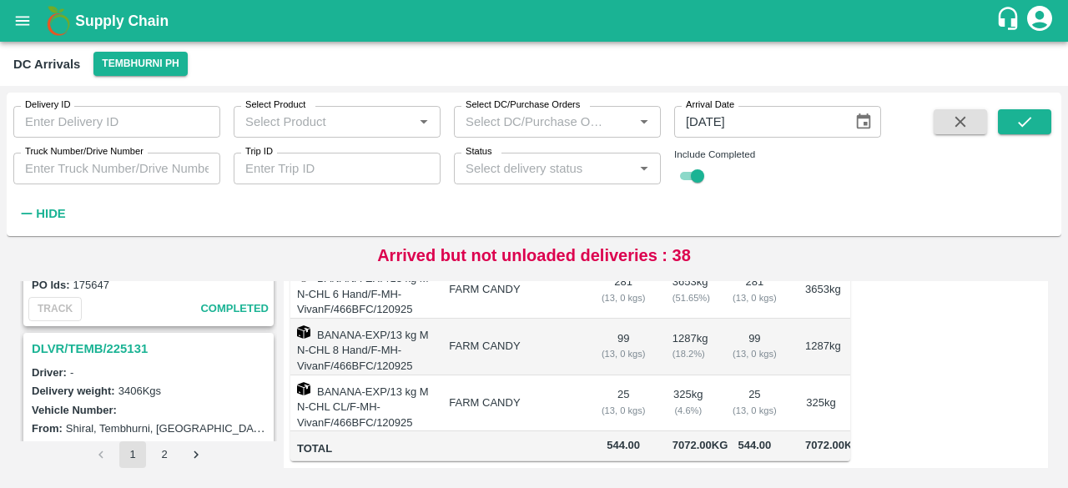
scroll to position [612, 0]
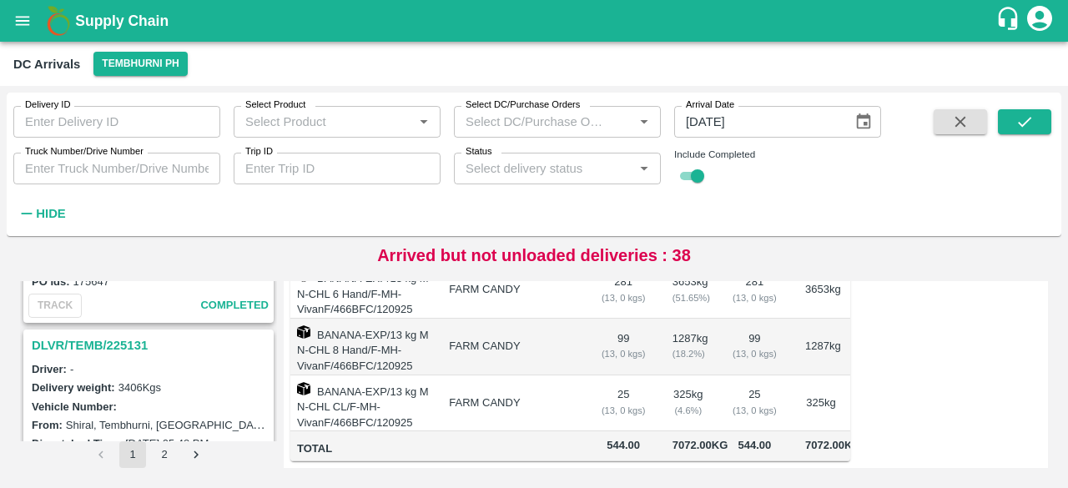
click at [128, 343] on h3 "DLVR/TEMB/225131" at bounding box center [151, 346] width 239 height 22
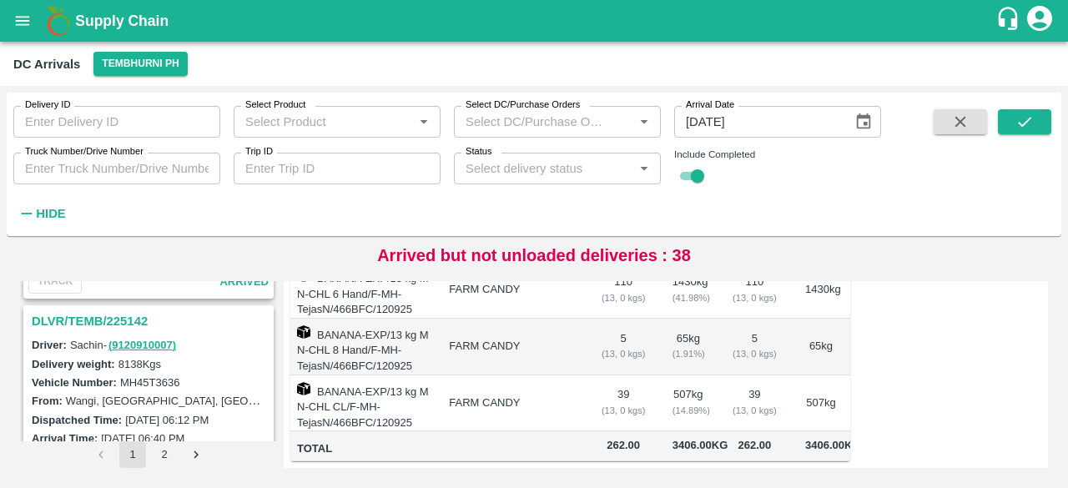
scroll to position [199, 0]
click at [120, 320] on h3 "DLVR/TEMB/225142" at bounding box center [151, 323] width 239 height 22
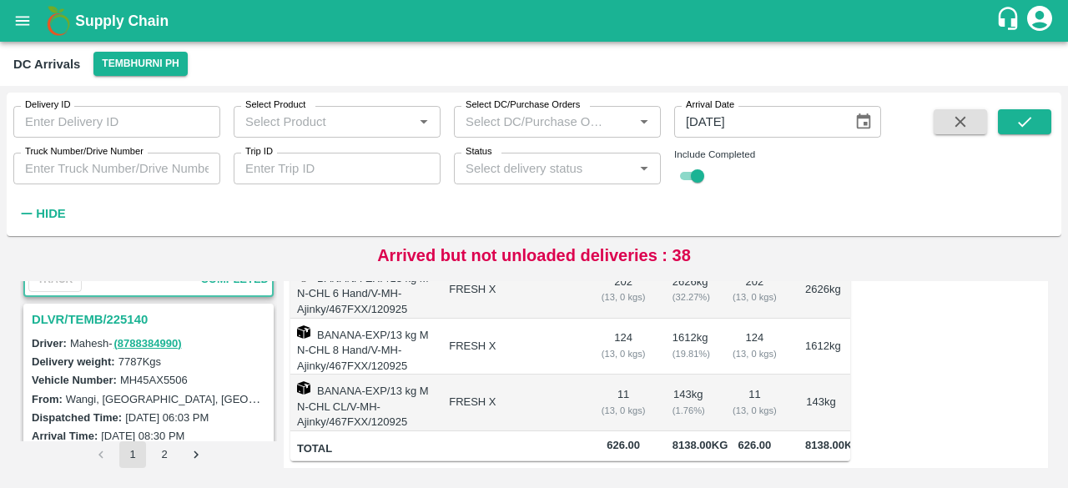
scroll to position [422, 0]
click at [122, 311] on h3 "DLVR/TEMB/225140" at bounding box center [151, 318] width 239 height 22
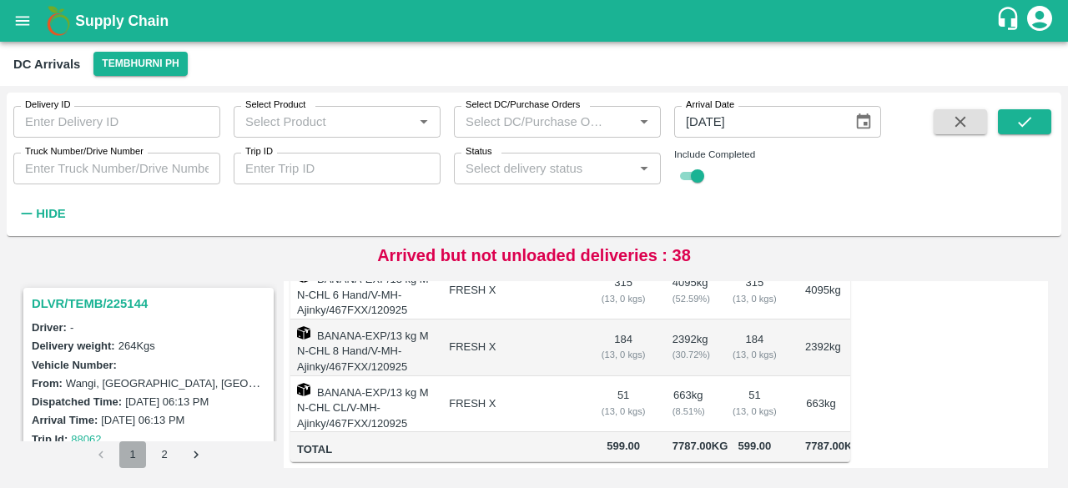
click at [130, 455] on button "1" at bounding box center [132, 454] width 27 height 27
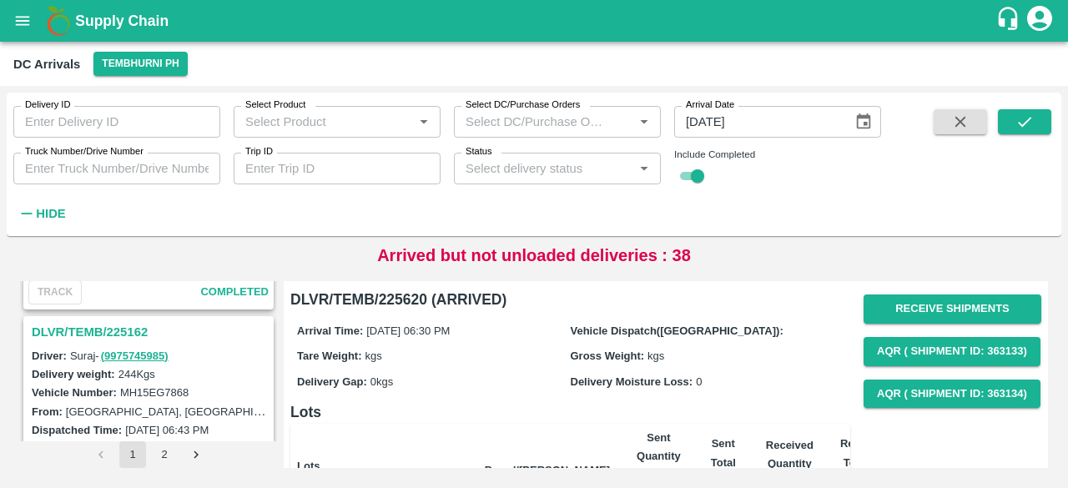
scroll to position [4983, 0]
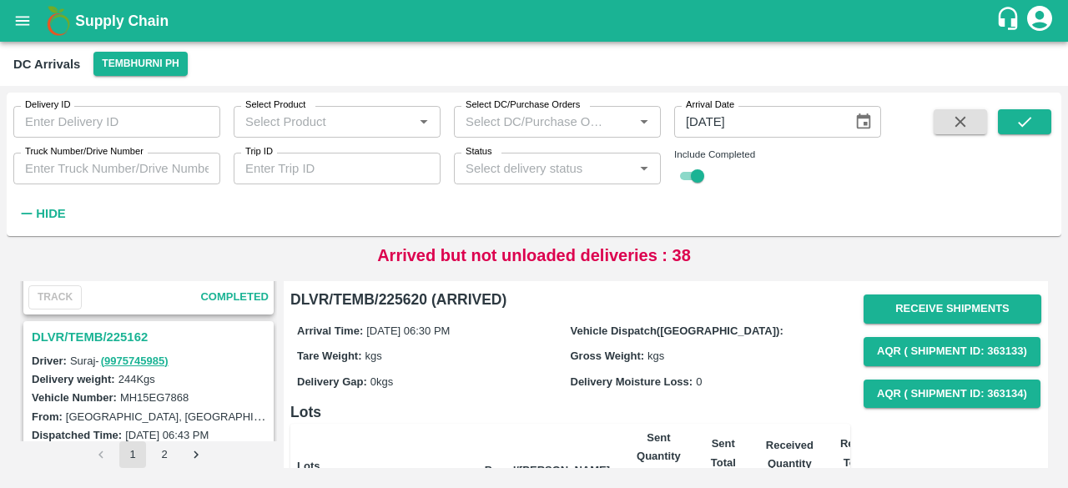
click at [122, 326] on h3 "DLVR/TEMB/225162" at bounding box center [151, 337] width 239 height 22
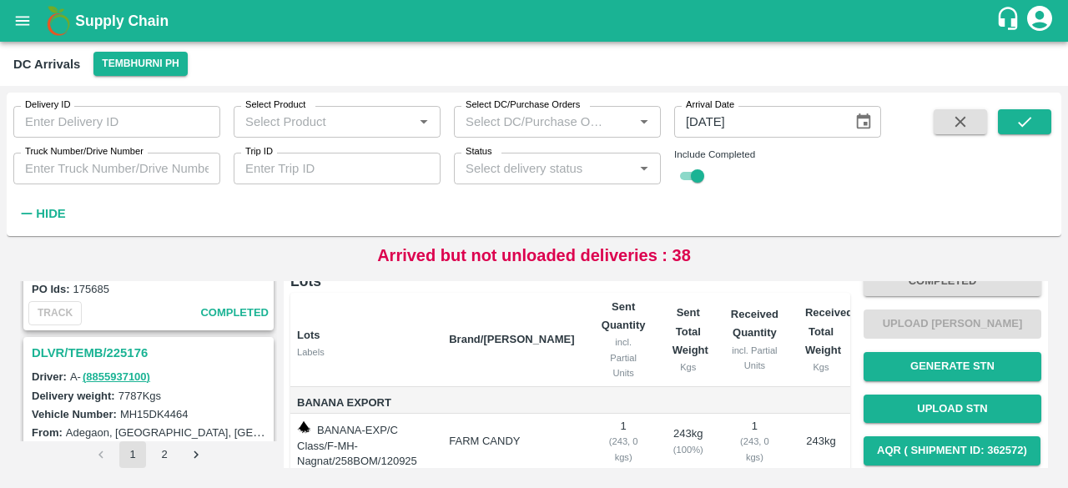
scroll to position [4747, 0]
click at [93, 345] on h3 "DLVR/TEMB/225176" at bounding box center [151, 354] width 239 height 22
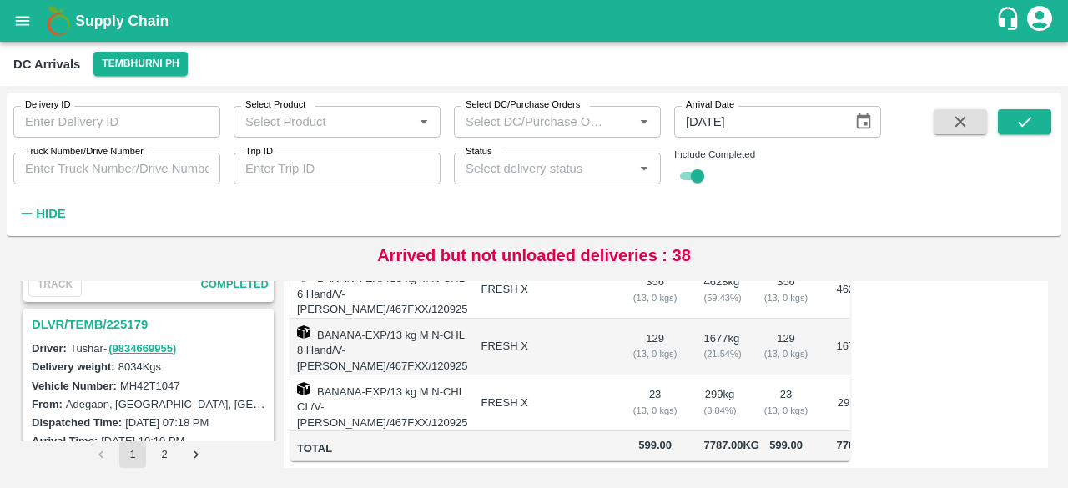
scroll to position [4558, 0]
click at [117, 315] on h3 "DLVR/TEMB/225179" at bounding box center [151, 326] width 239 height 22
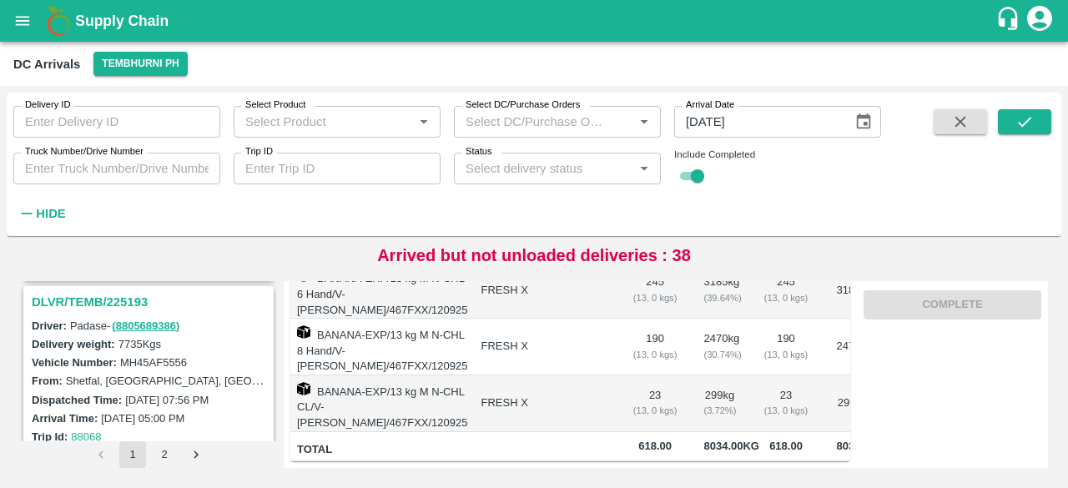
scroll to position [4335, 0]
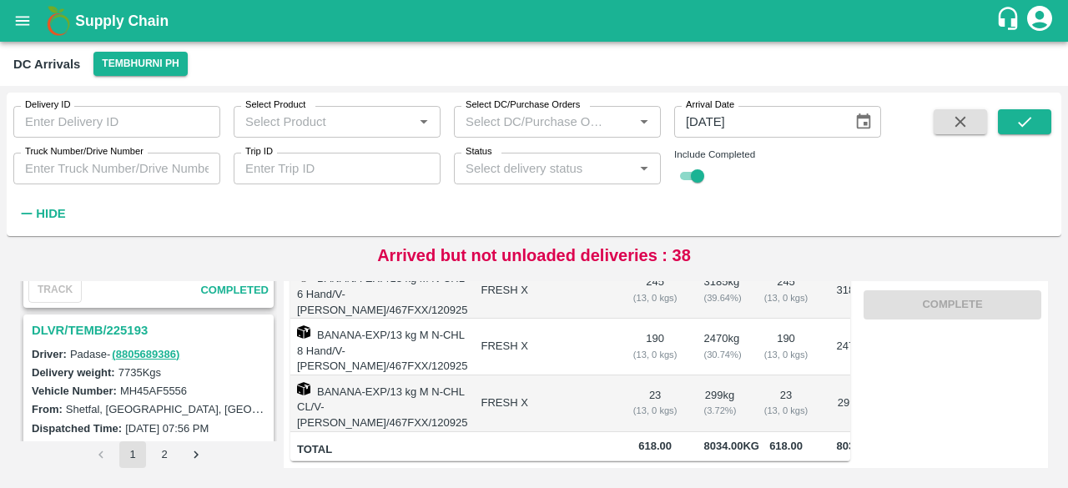
click at [112, 320] on h3 "DLVR/TEMB/225193" at bounding box center [151, 331] width 239 height 22
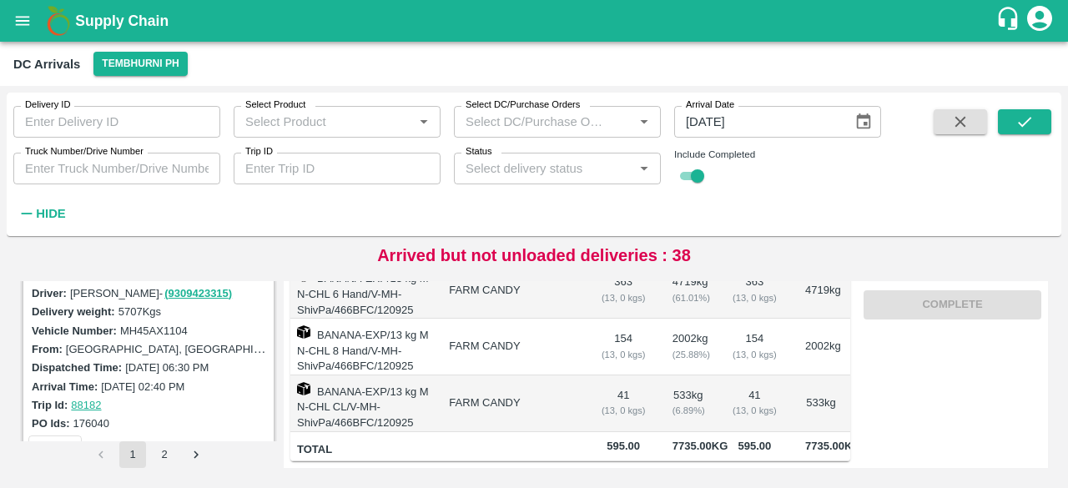
scroll to position [632, 0]
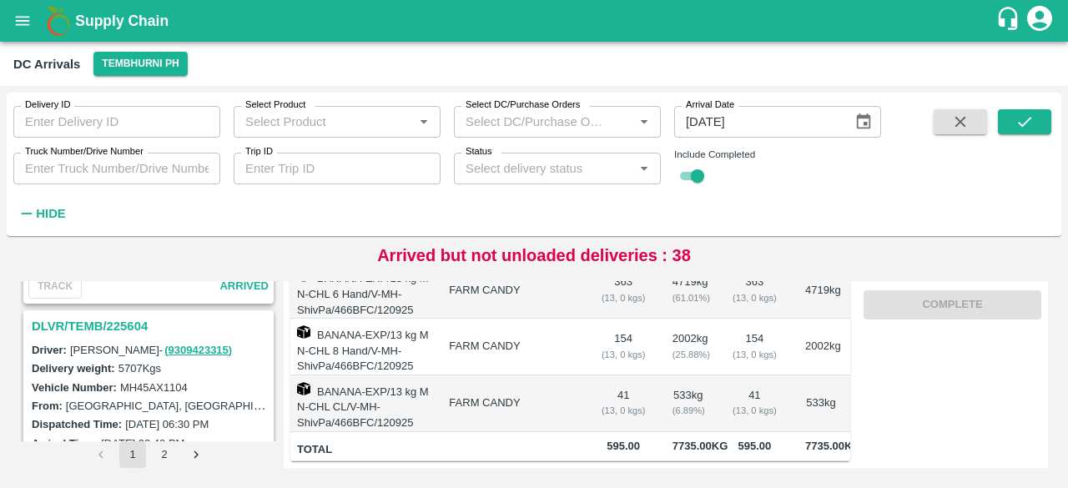
click at [99, 321] on h3 "DLVR/TEMB/225604" at bounding box center [151, 326] width 239 height 22
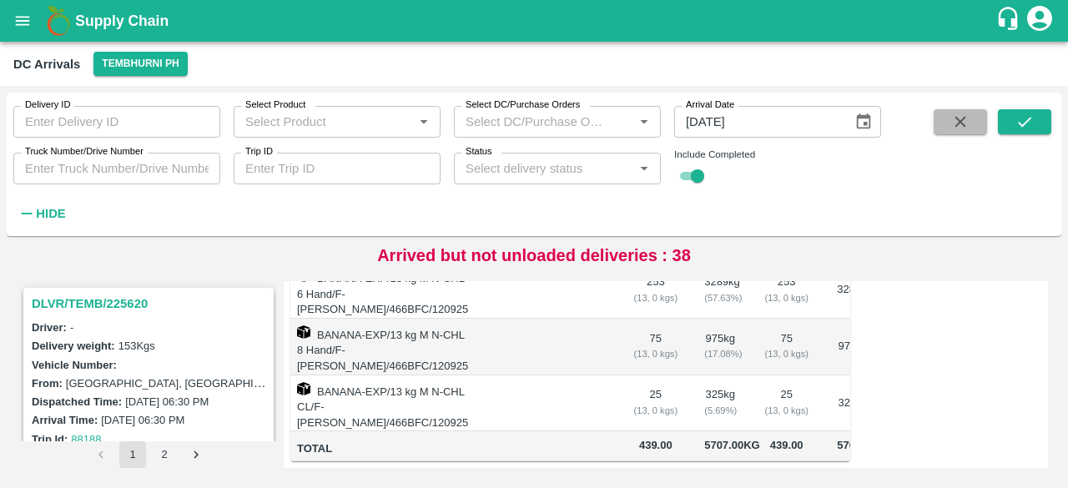
click at [938, 123] on button "button" at bounding box center [960, 121] width 53 height 25
checkbox input "false"
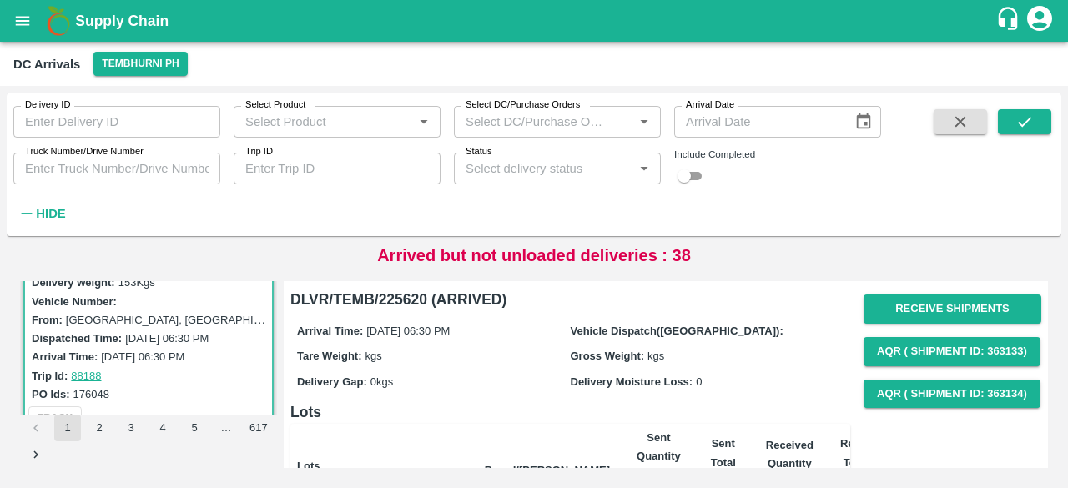
scroll to position [63, 0]
